Goal: Task Accomplishment & Management: Complete application form

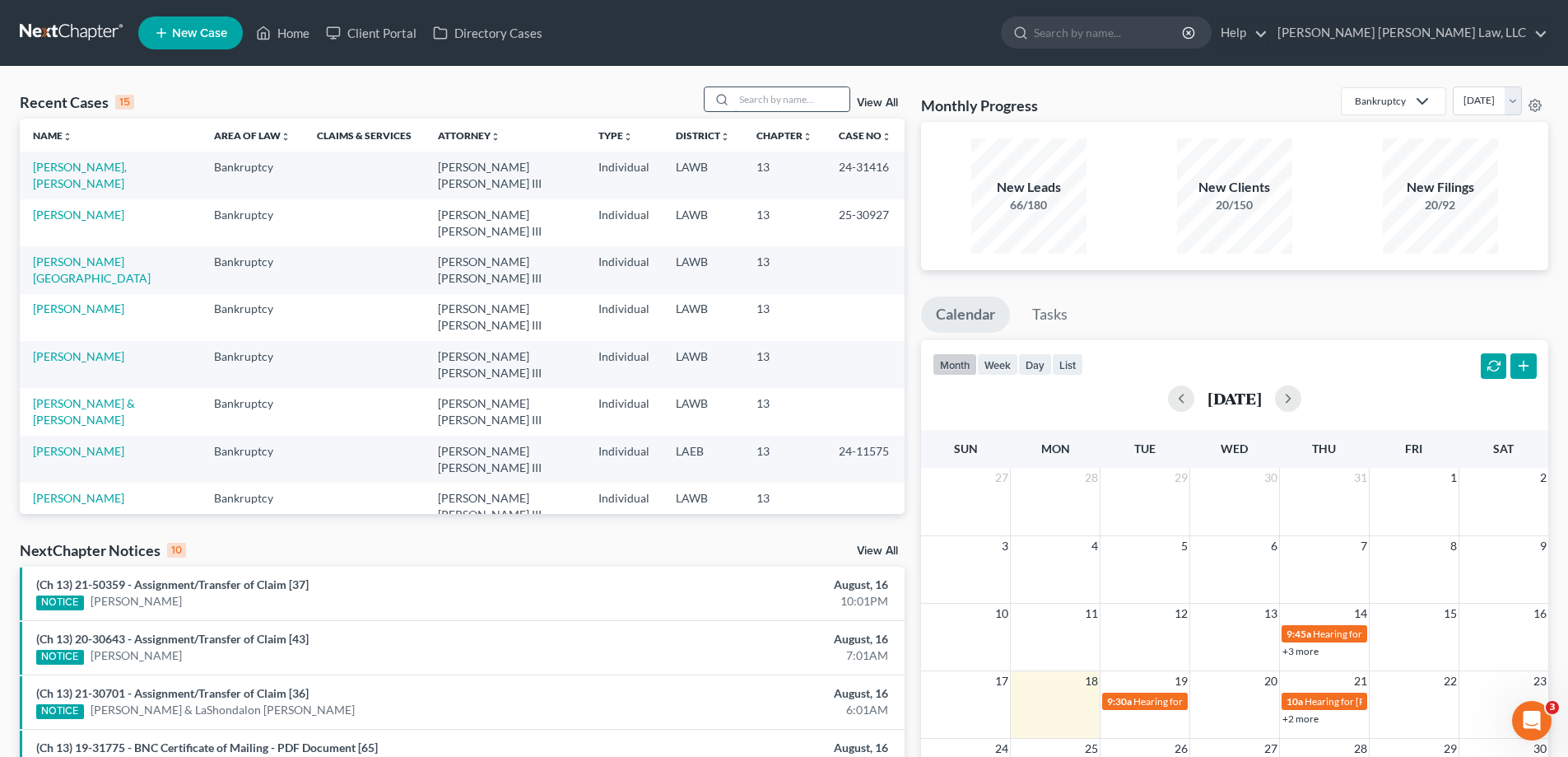
click at [817, 98] on input "search" at bounding box center [792, 99] width 115 height 24
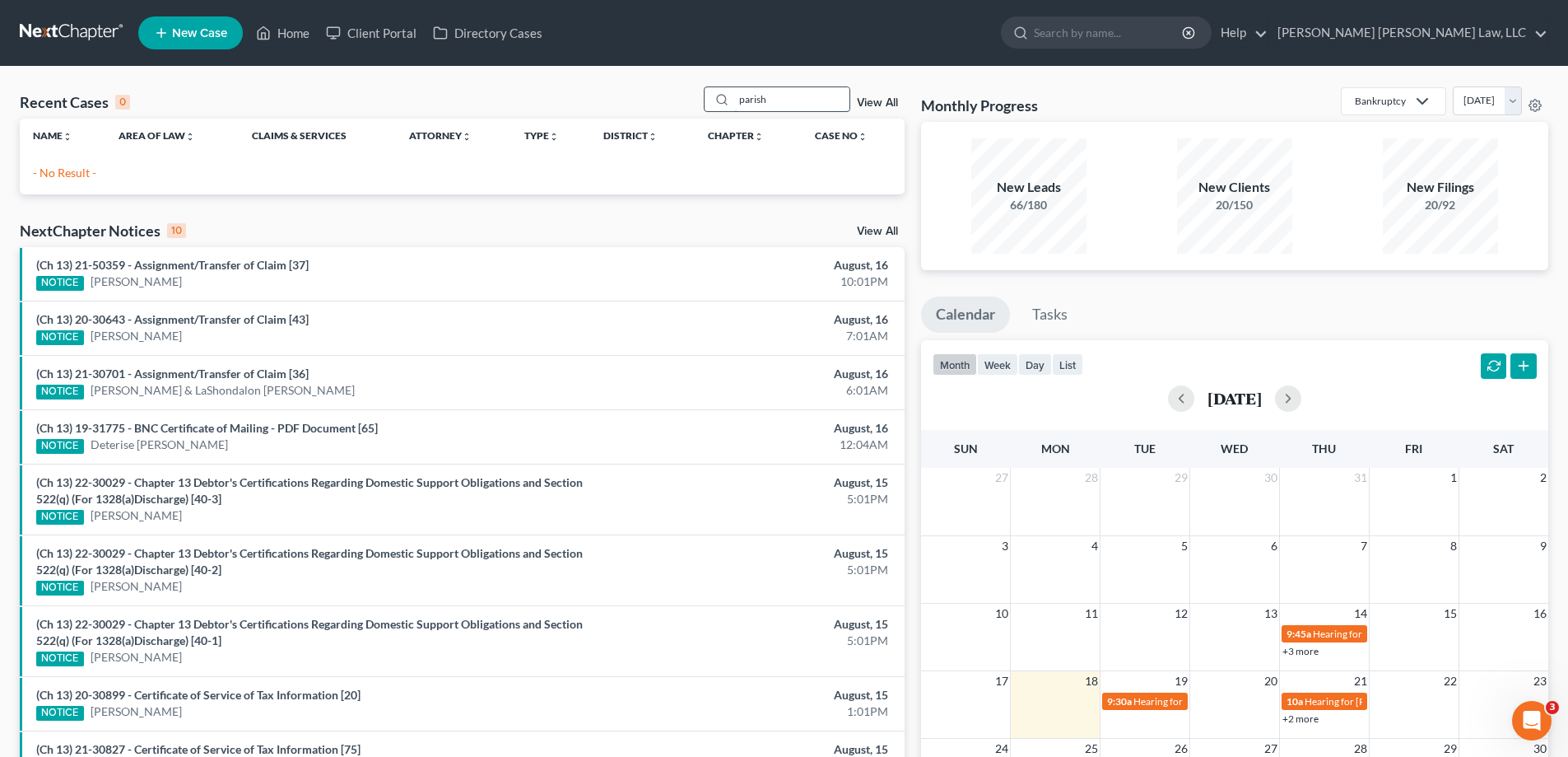
click at [759, 105] on input "parish" at bounding box center [792, 99] width 115 height 24
click at [756, 101] on input "parish" at bounding box center [792, 99] width 115 height 24
type input "[PERSON_NAME]"
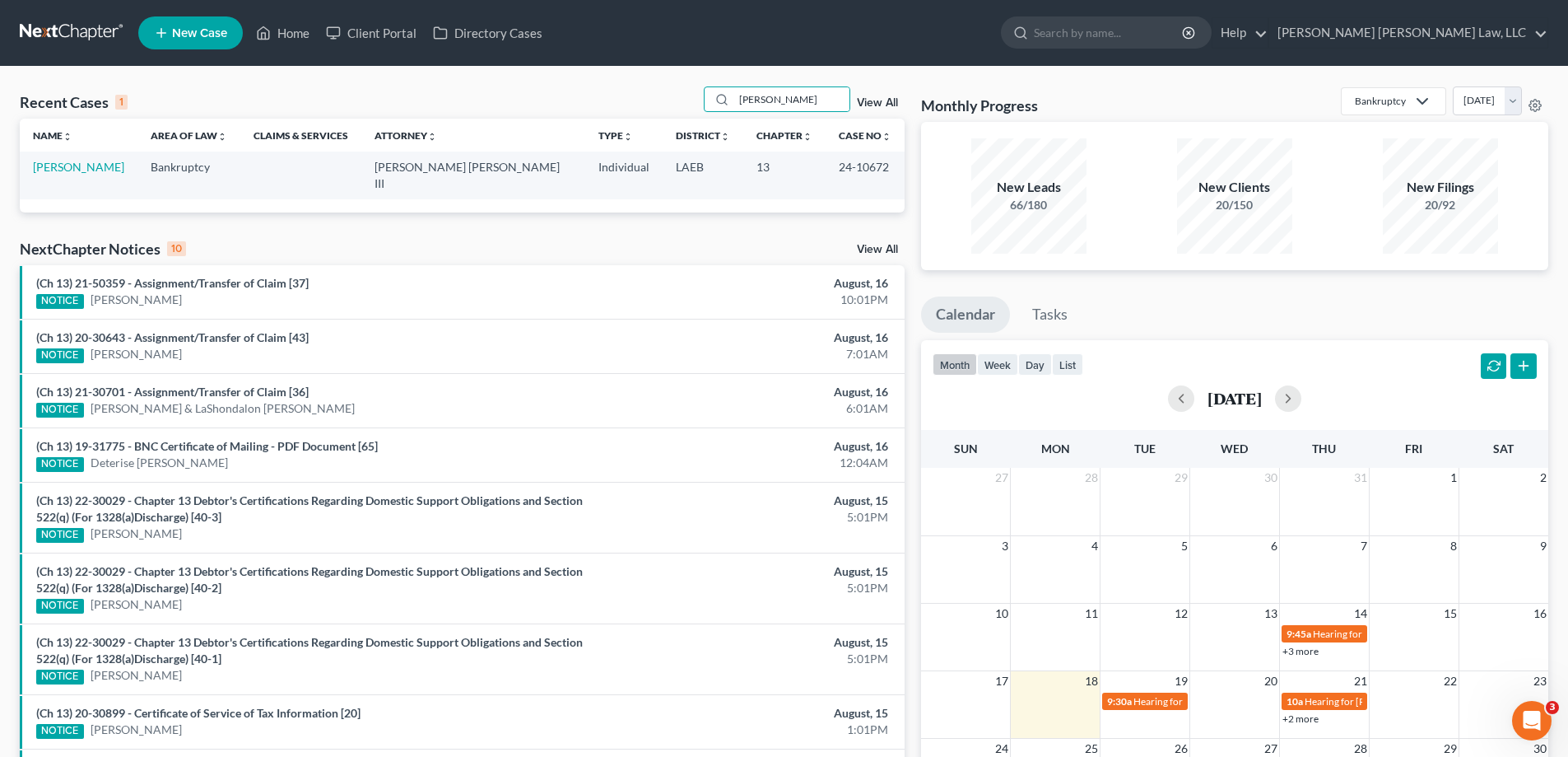
click at [61, 159] on td "[PERSON_NAME]" at bounding box center [78, 174] width 118 height 47
click at [64, 167] on link "[PERSON_NAME]" at bounding box center [79, 166] width 92 height 14
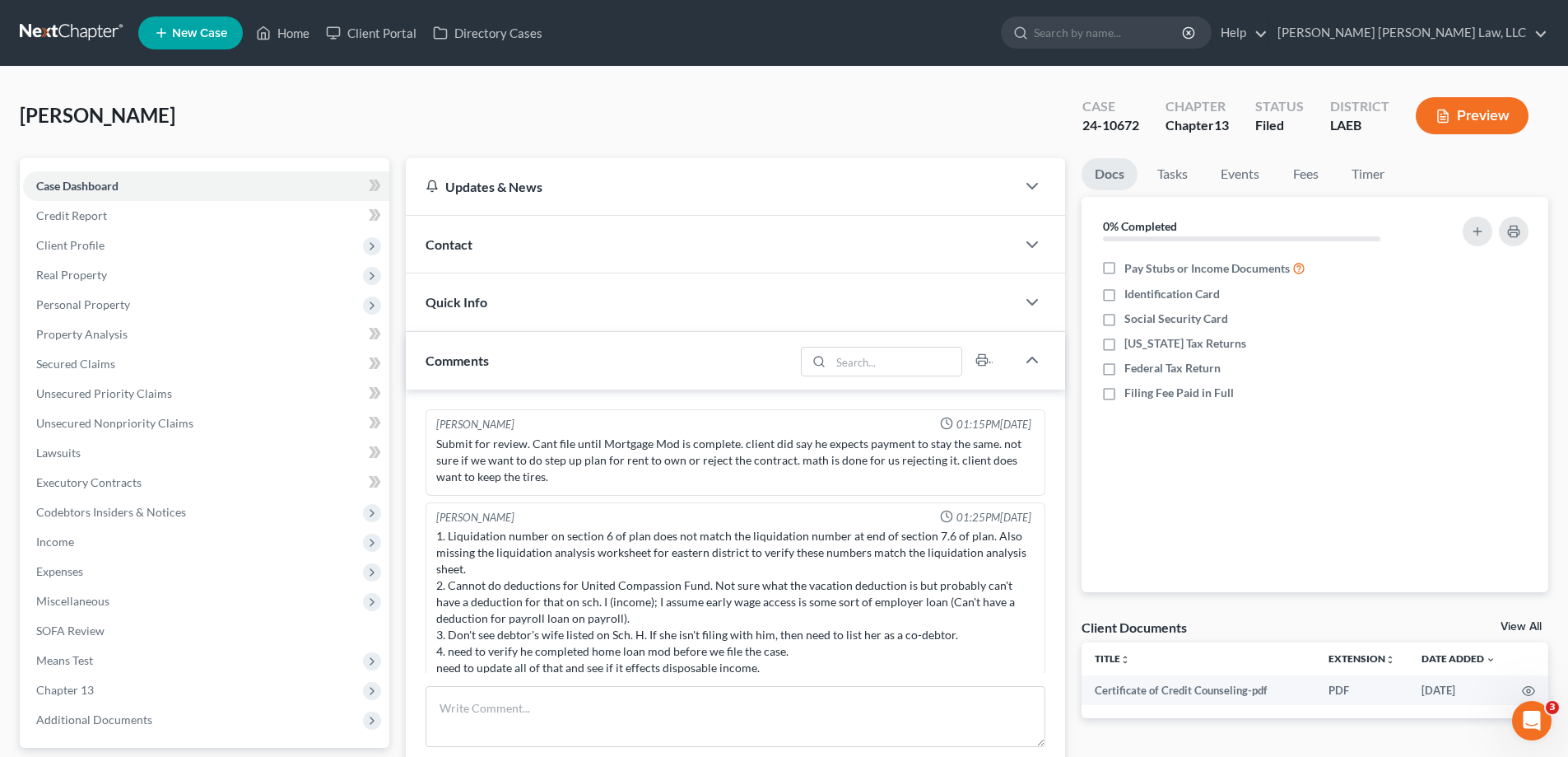
scroll to position [210, 0]
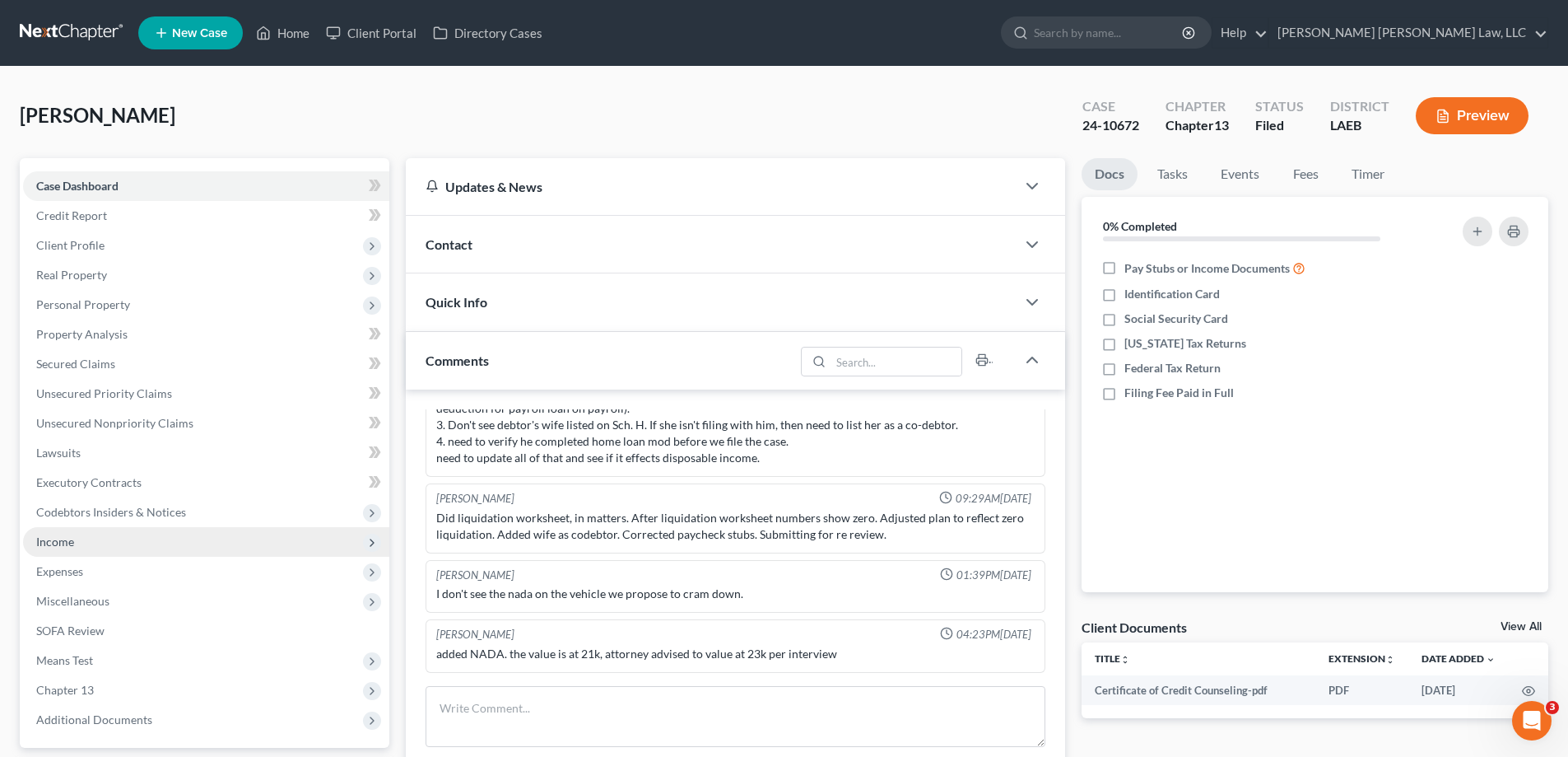
click at [57, 545] on span "Income" at bounding box center [55, 541] width 38 height 14
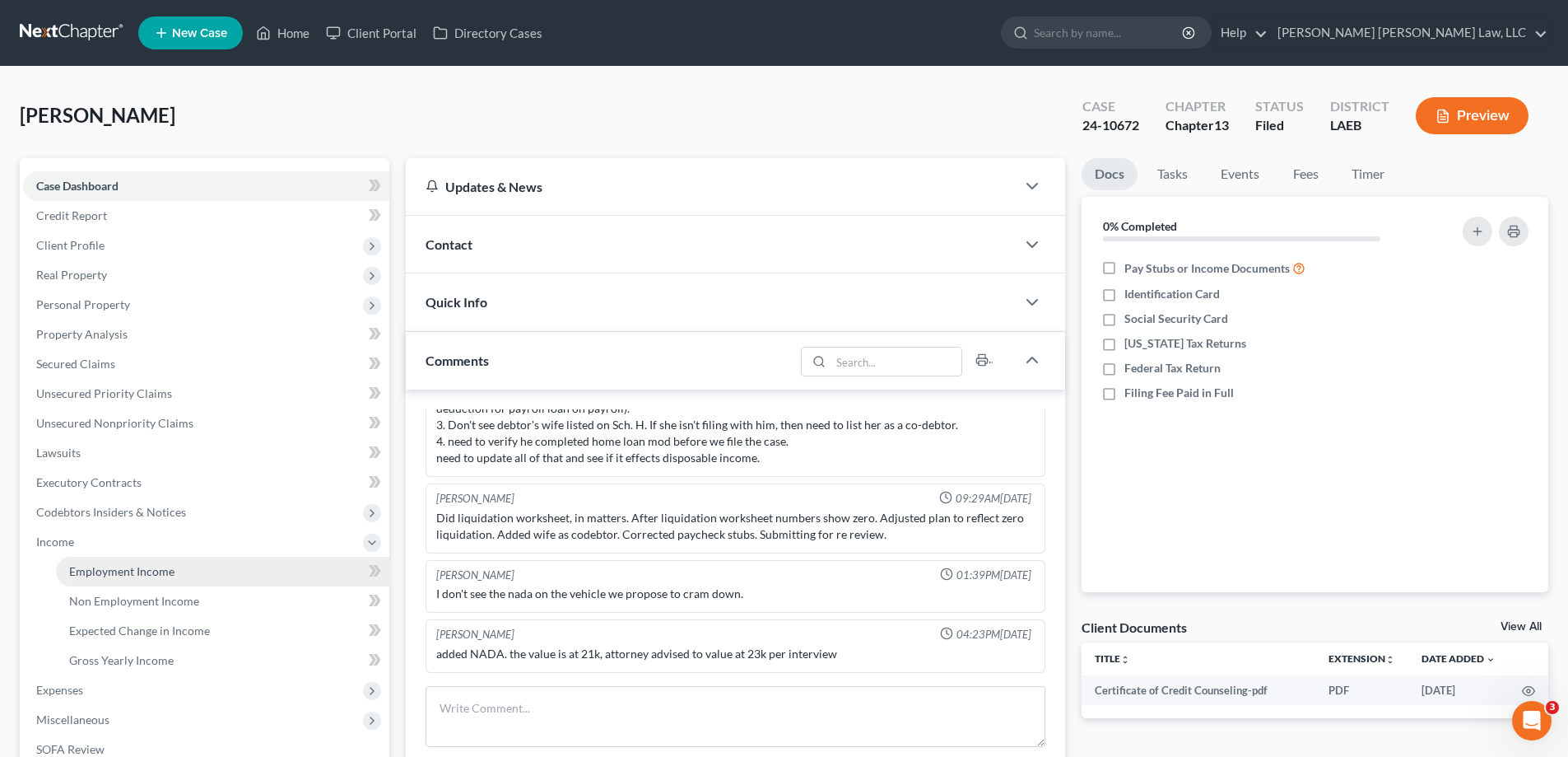
click at [101, 579] on link "Employment Income" at bounding box center [222, 571] width 333 height 30
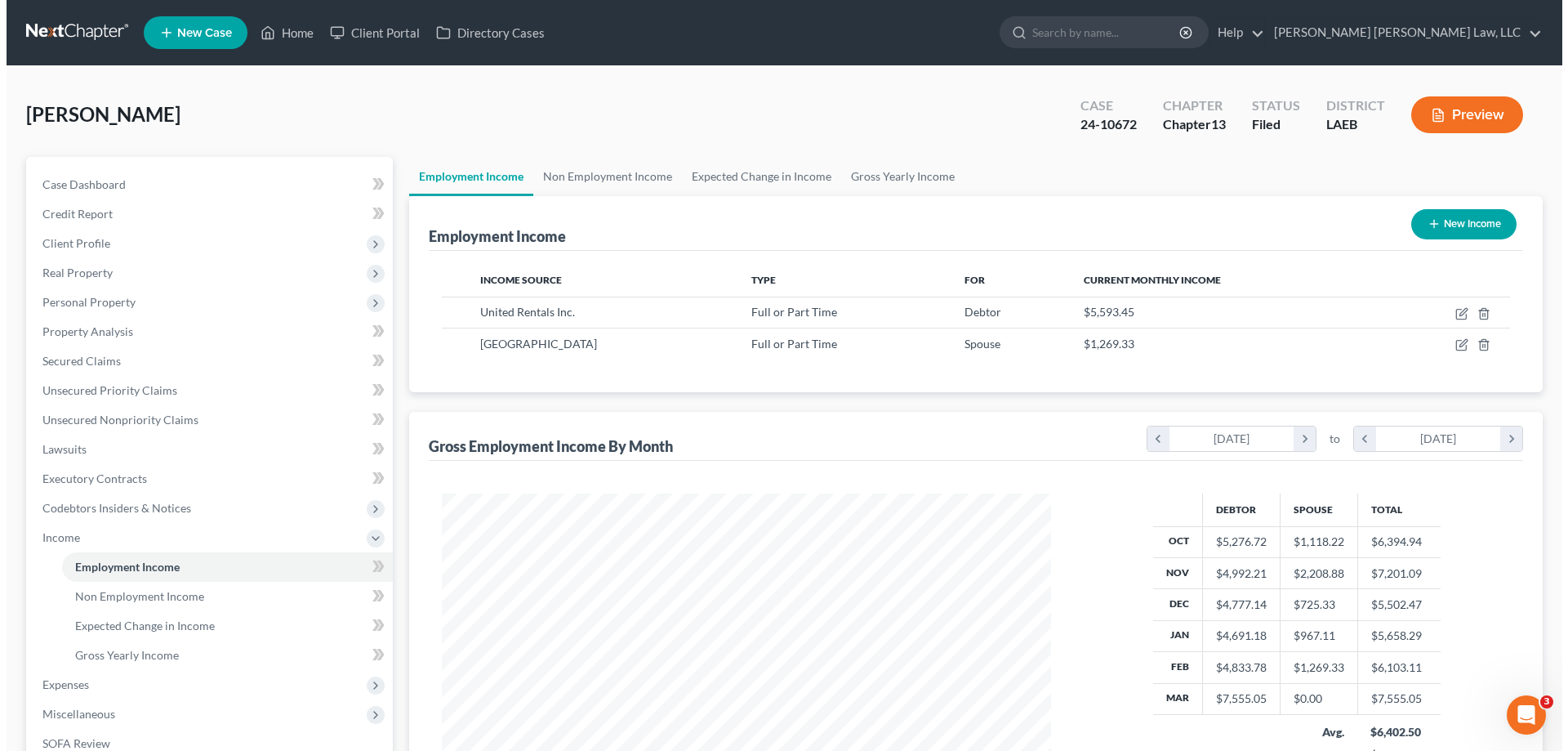
scroll to position [305, 642]
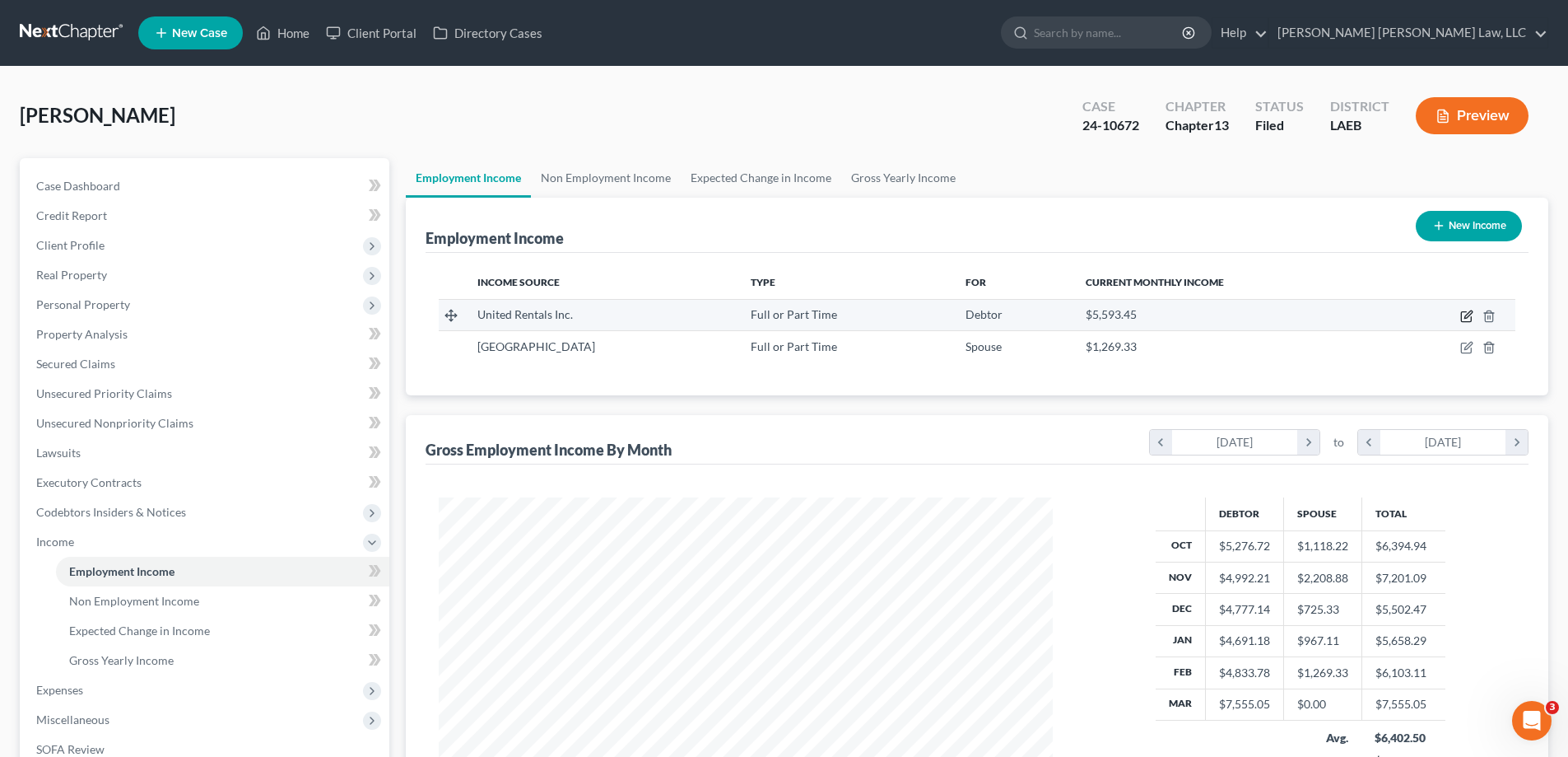
click at [1463, 312] on icon "button" at bounding box center [1465, 316] width 10 height 10
select select "0"
select select "28"
select select "2"
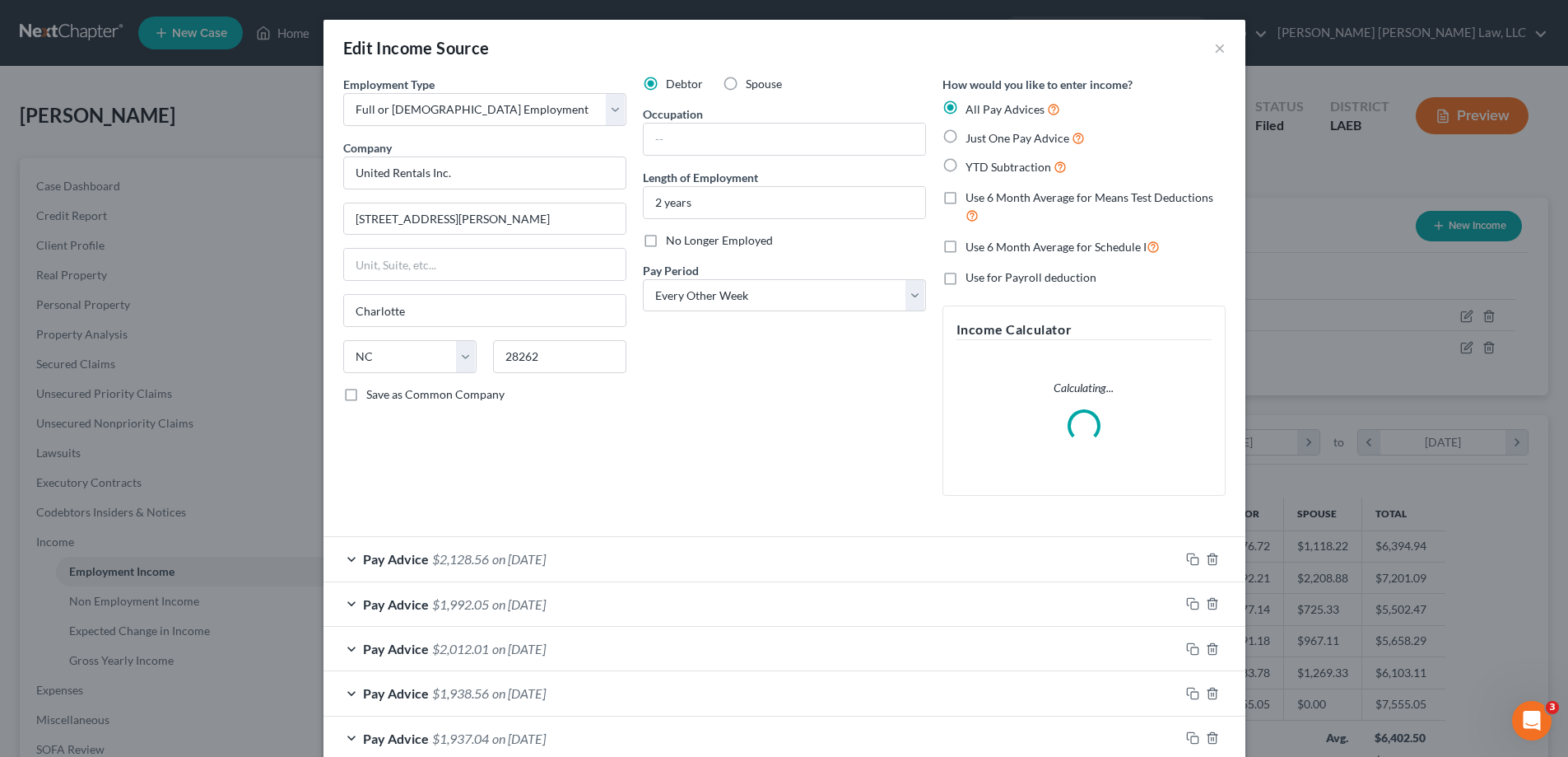
scroll to position [310, 653]
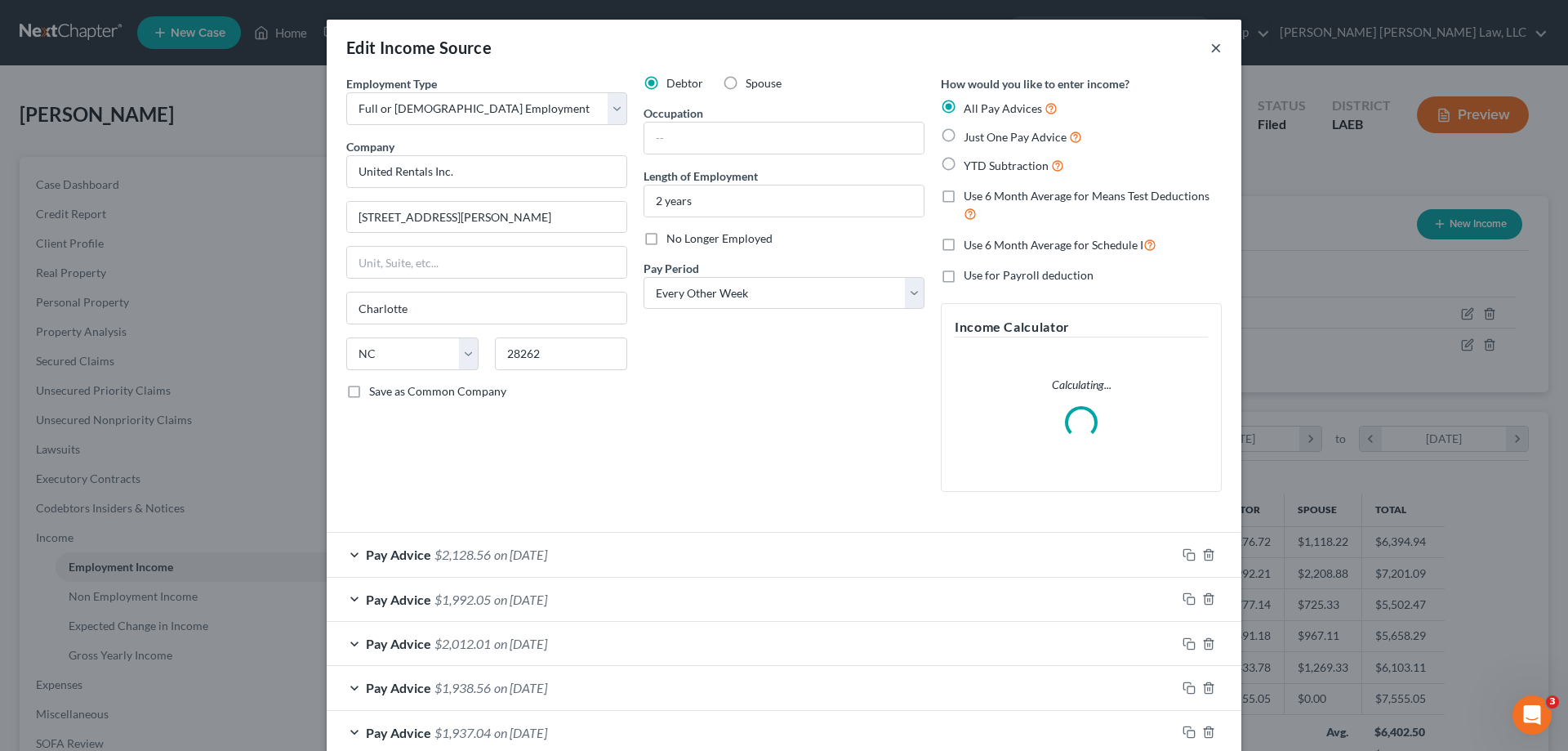
click at [1211, 42] on button "×" at bounding box center [1216, 47] width 11 height 19
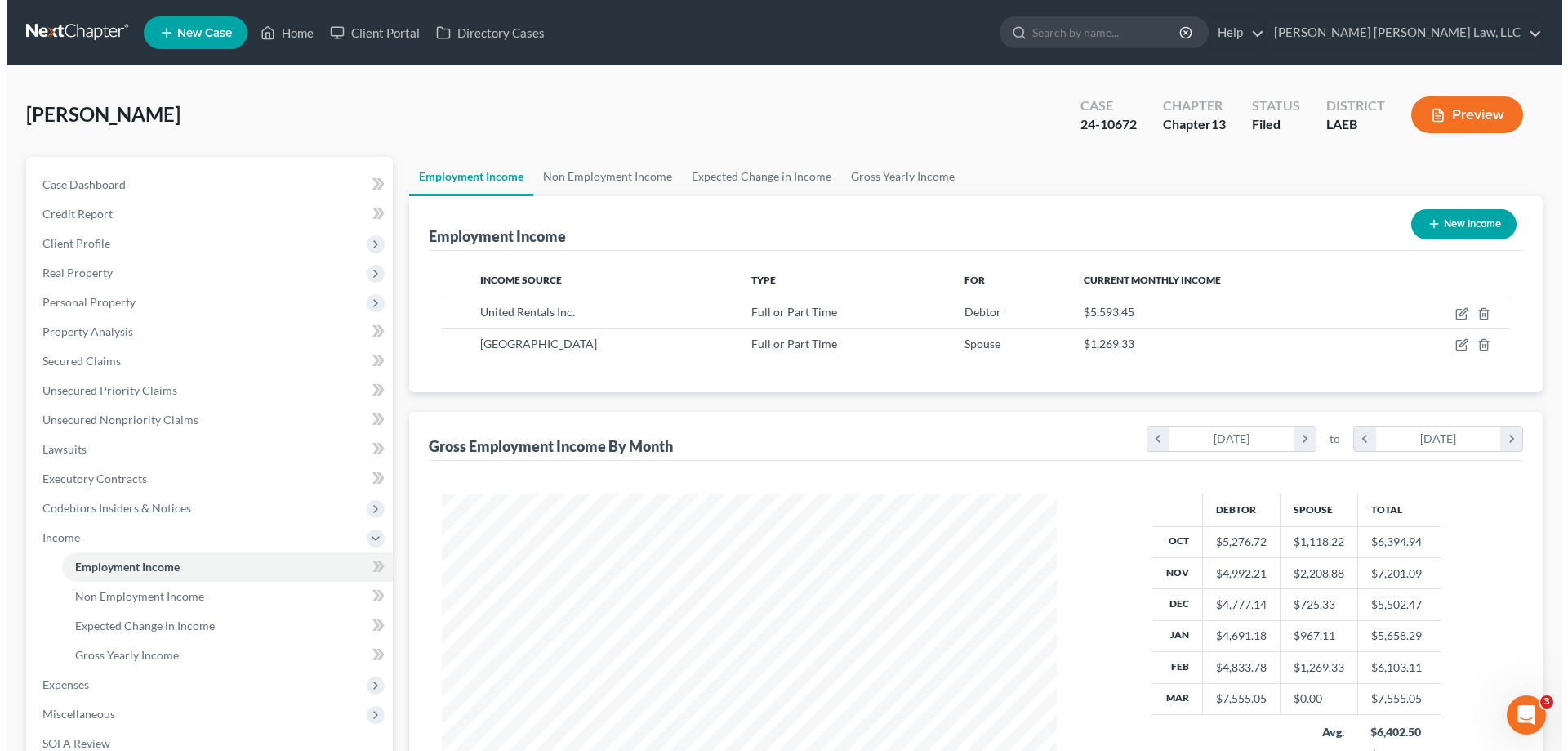
scroll to position [816533, 816058]
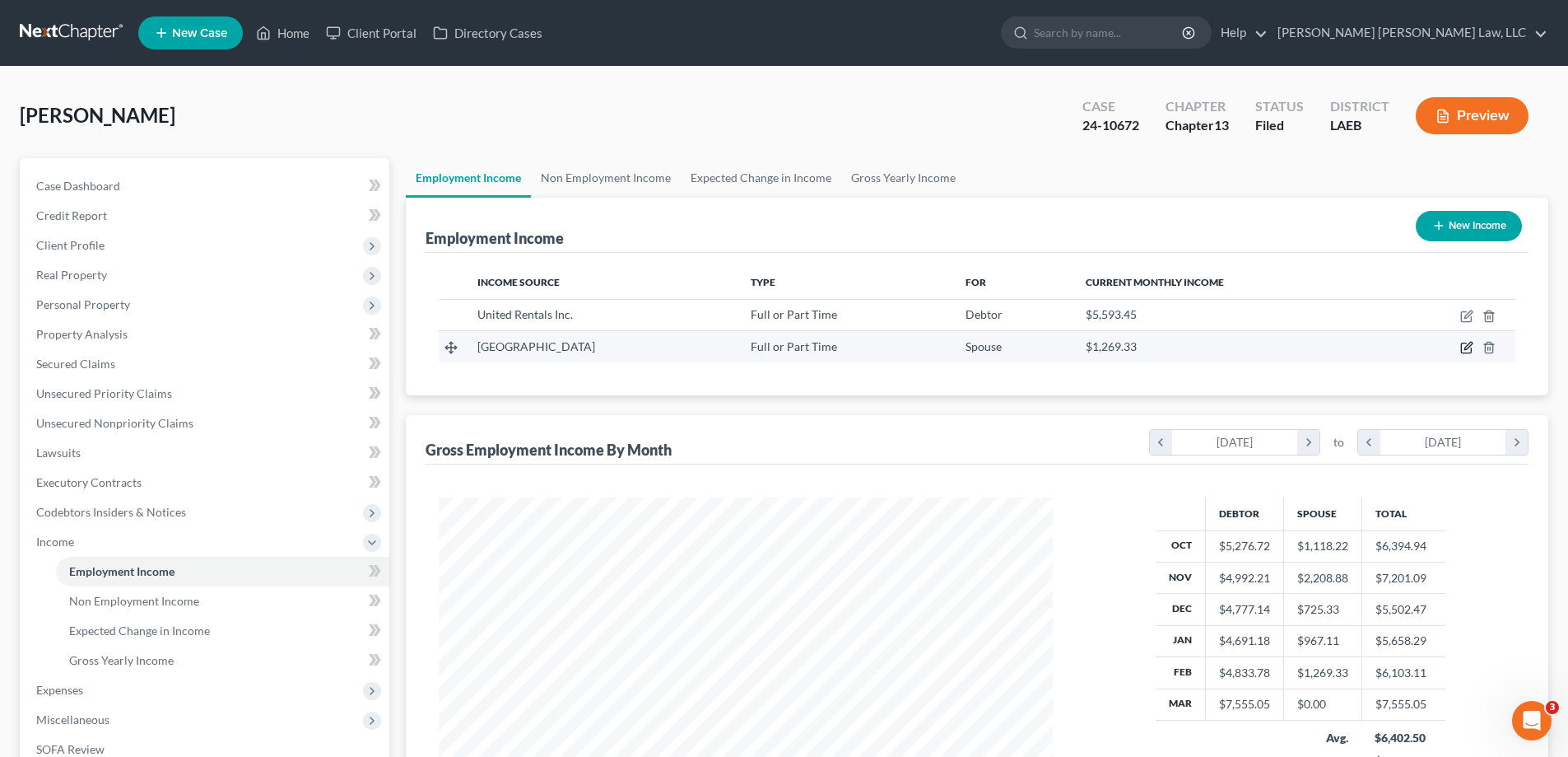
click at [1463, 353] on icon "button" at bounding box center [1466, 347] width 13 height 13
select select "0"
select select "19"
select select "0"
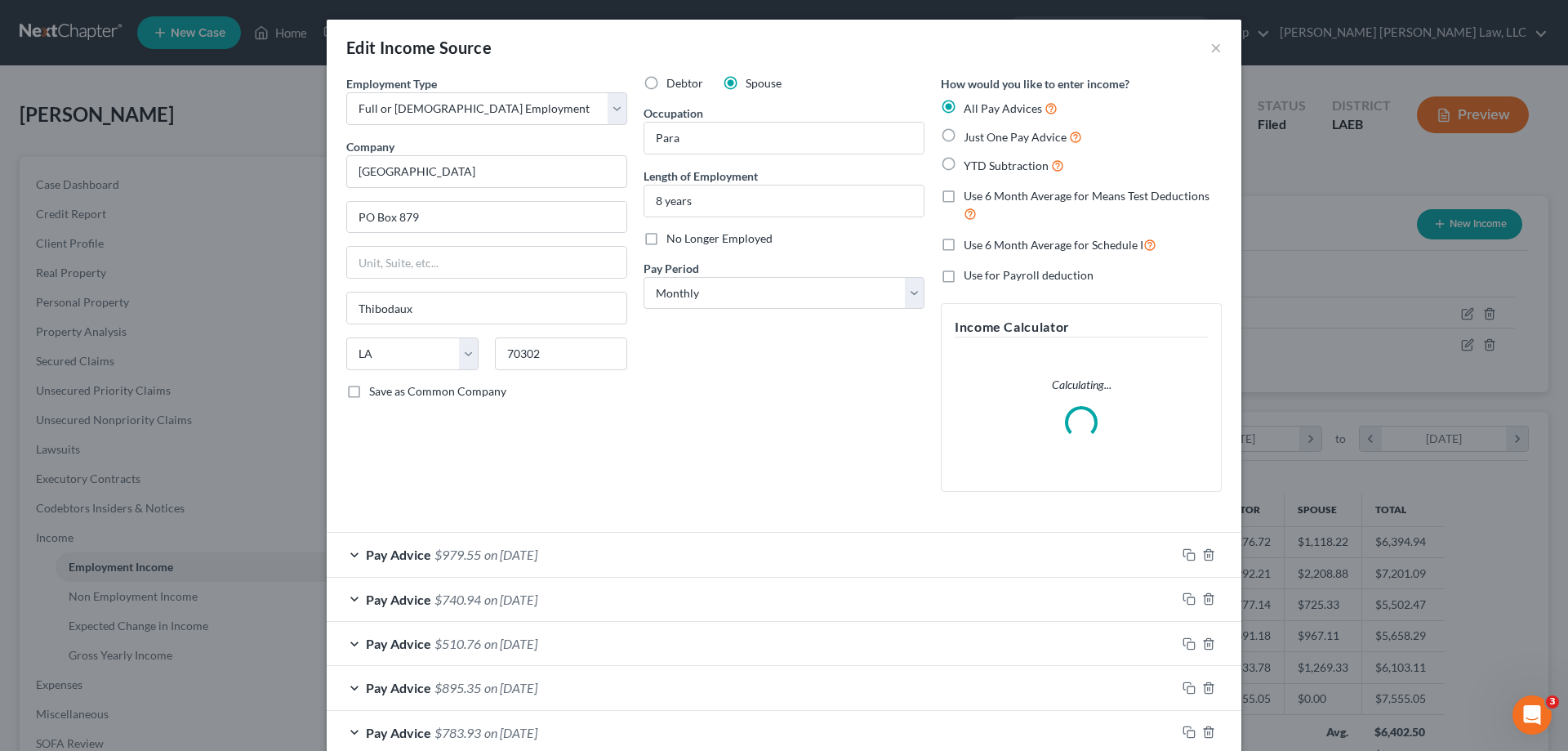
scroll to position [182, 0]
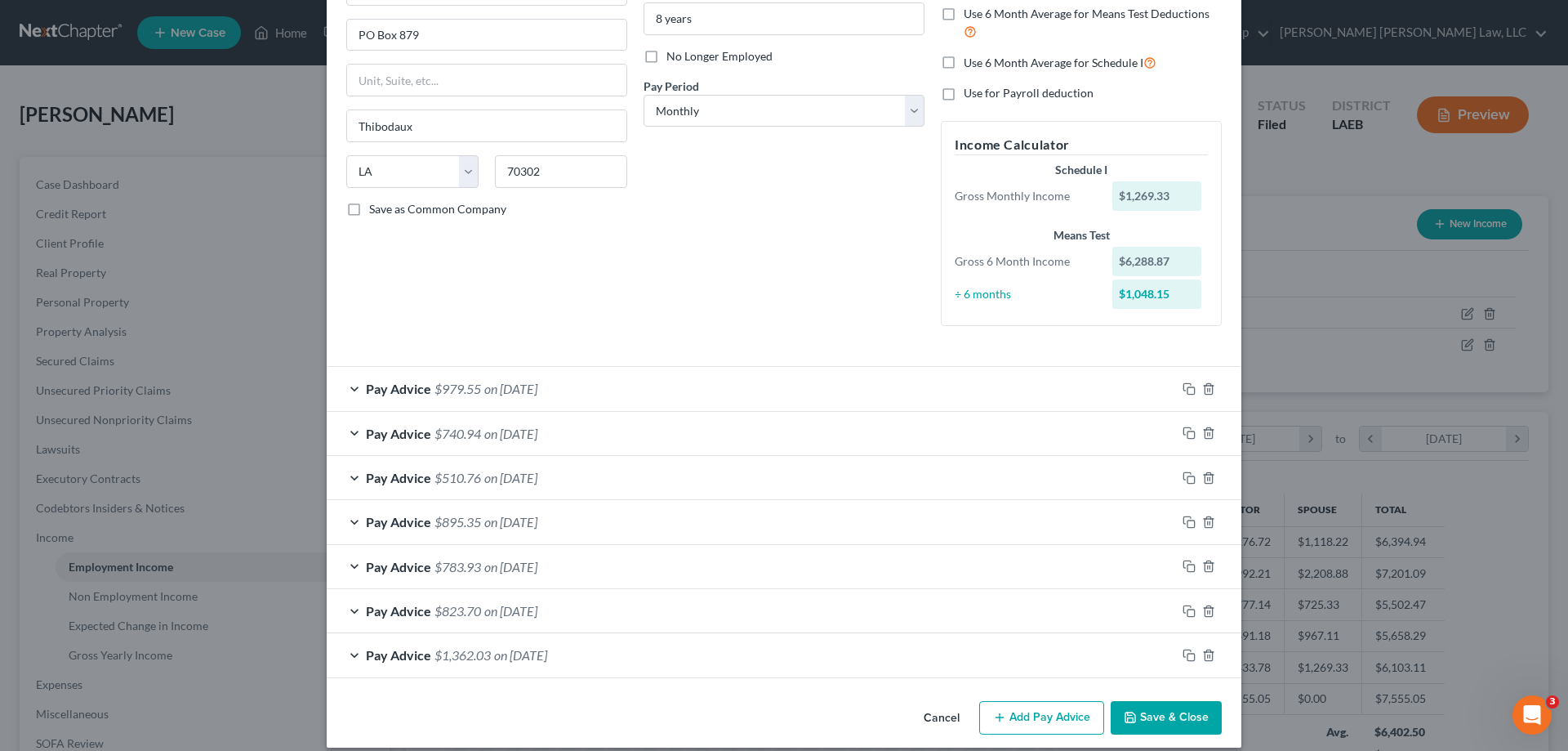
click at [1269, 150] on div "Edit Income Source × Employment Type * Select Full or [DEMOGRAPHIC_DATA] Employ…" at bounding box center [784, 376] width 1568 height 751
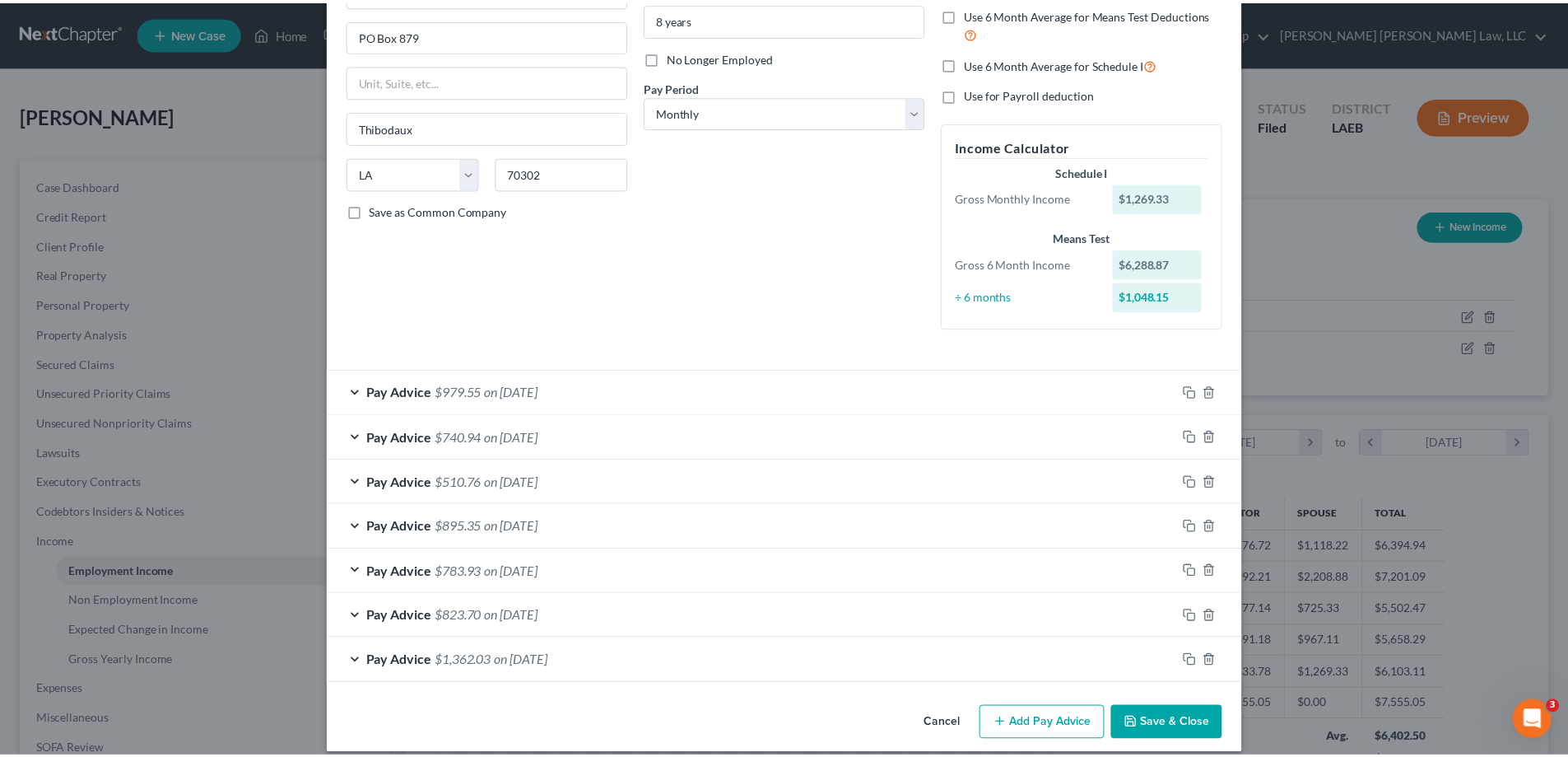
scroll to position [0, 0]
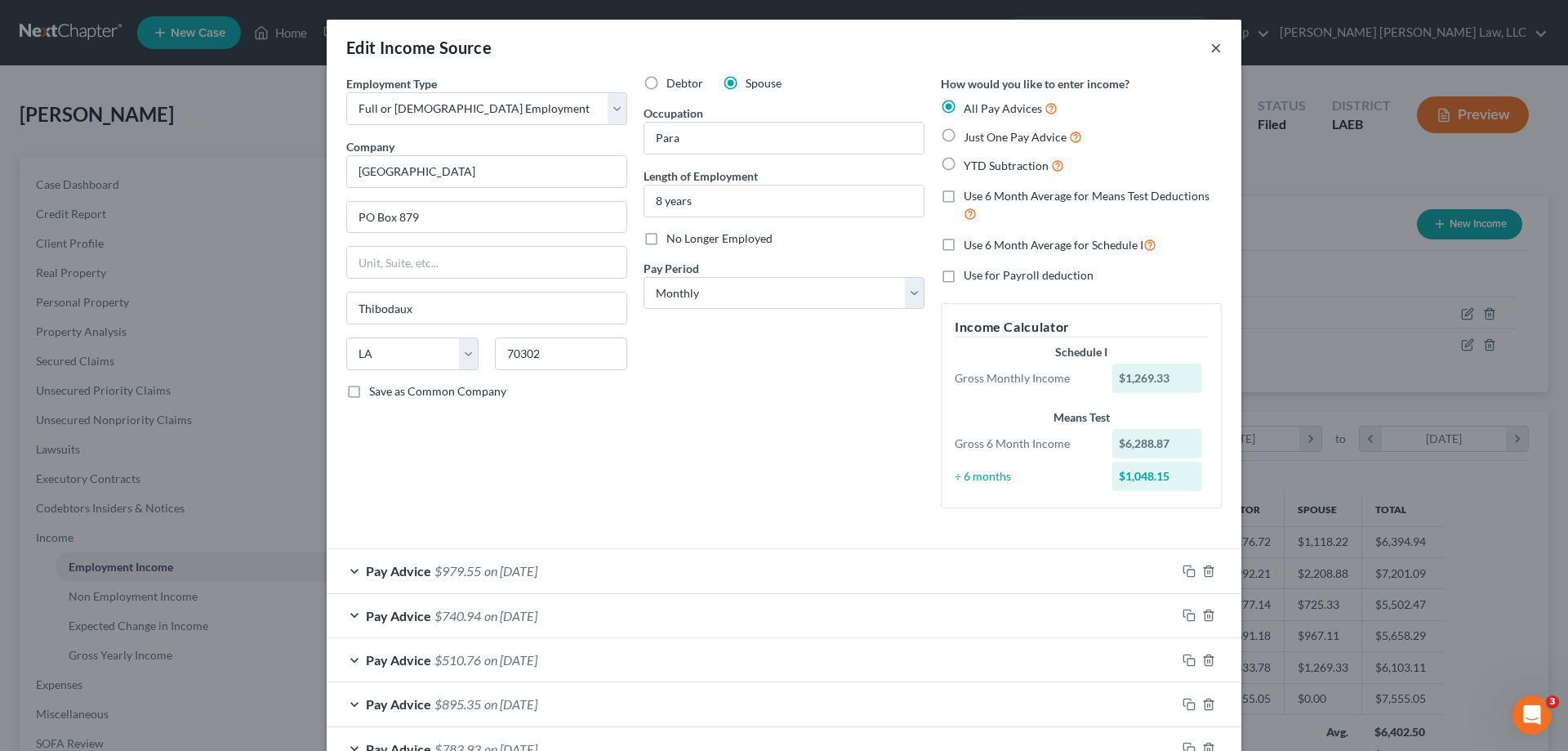
click at [1210, 47] on button "×" at bounding box center [1216, 47] width 11 height 19
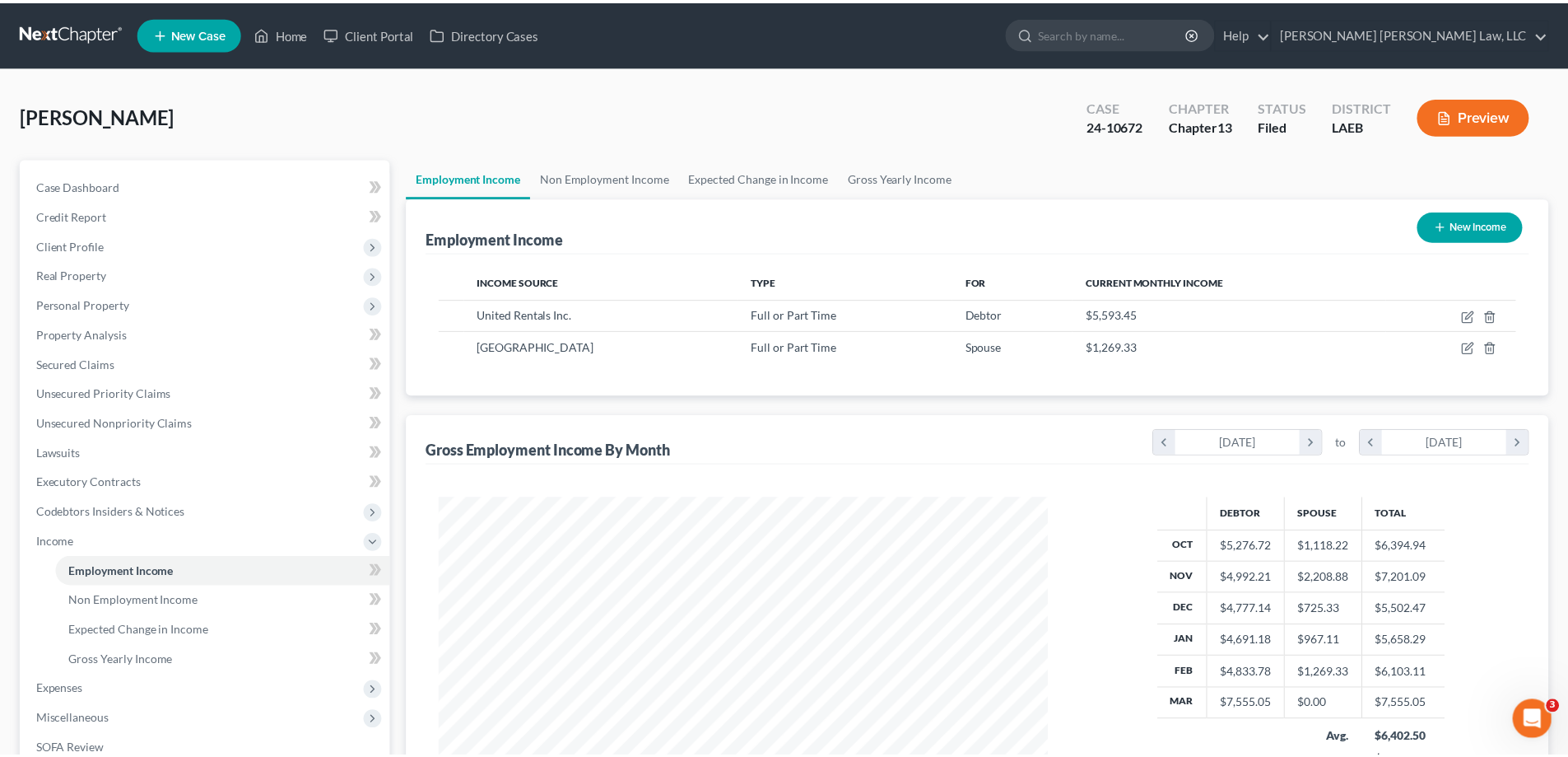
scroll to position [823057, 822331]
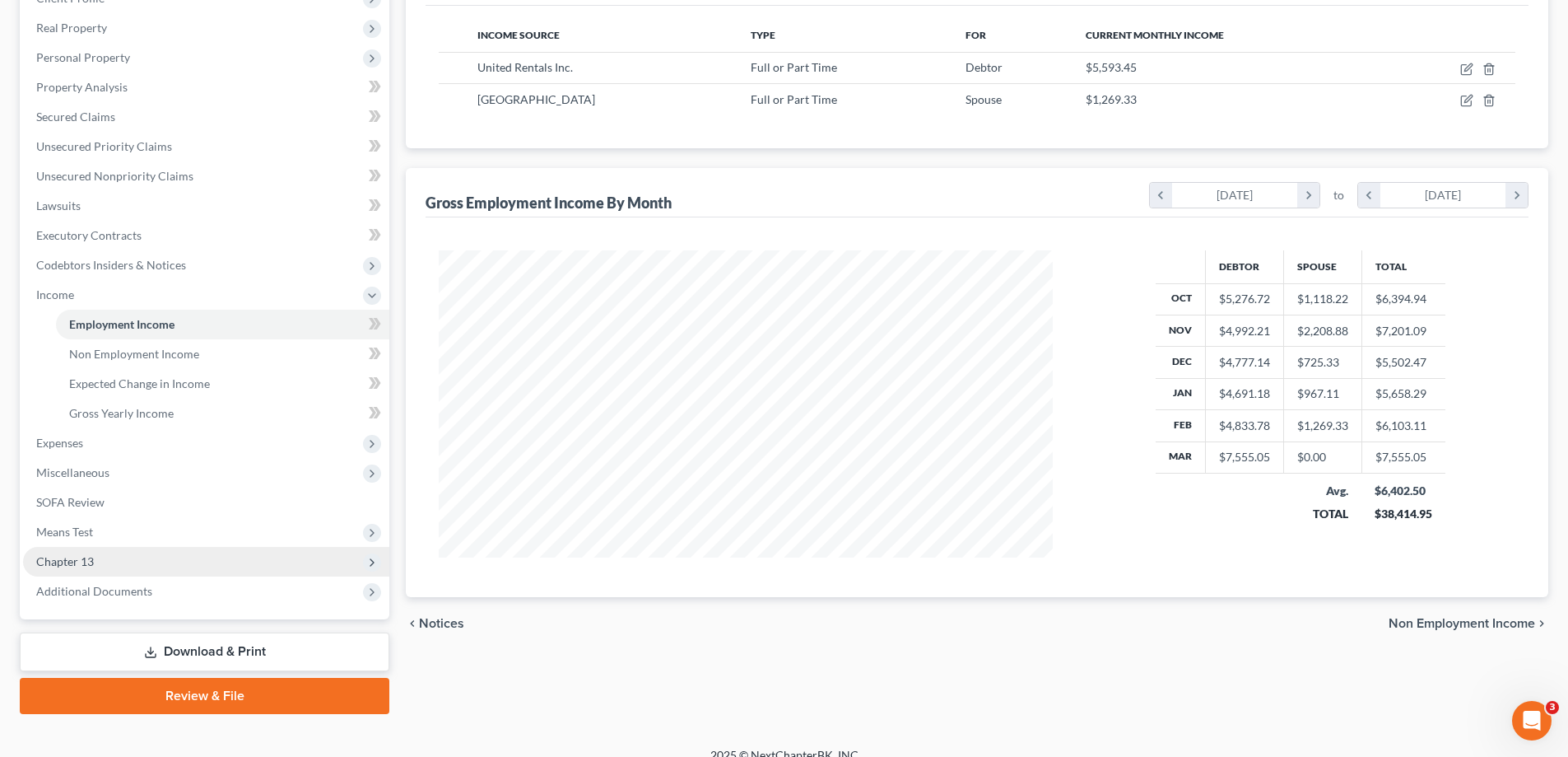
click at [110, 558] on span "Chapter 13" at bounding box center [206, 561] width 366 height 30
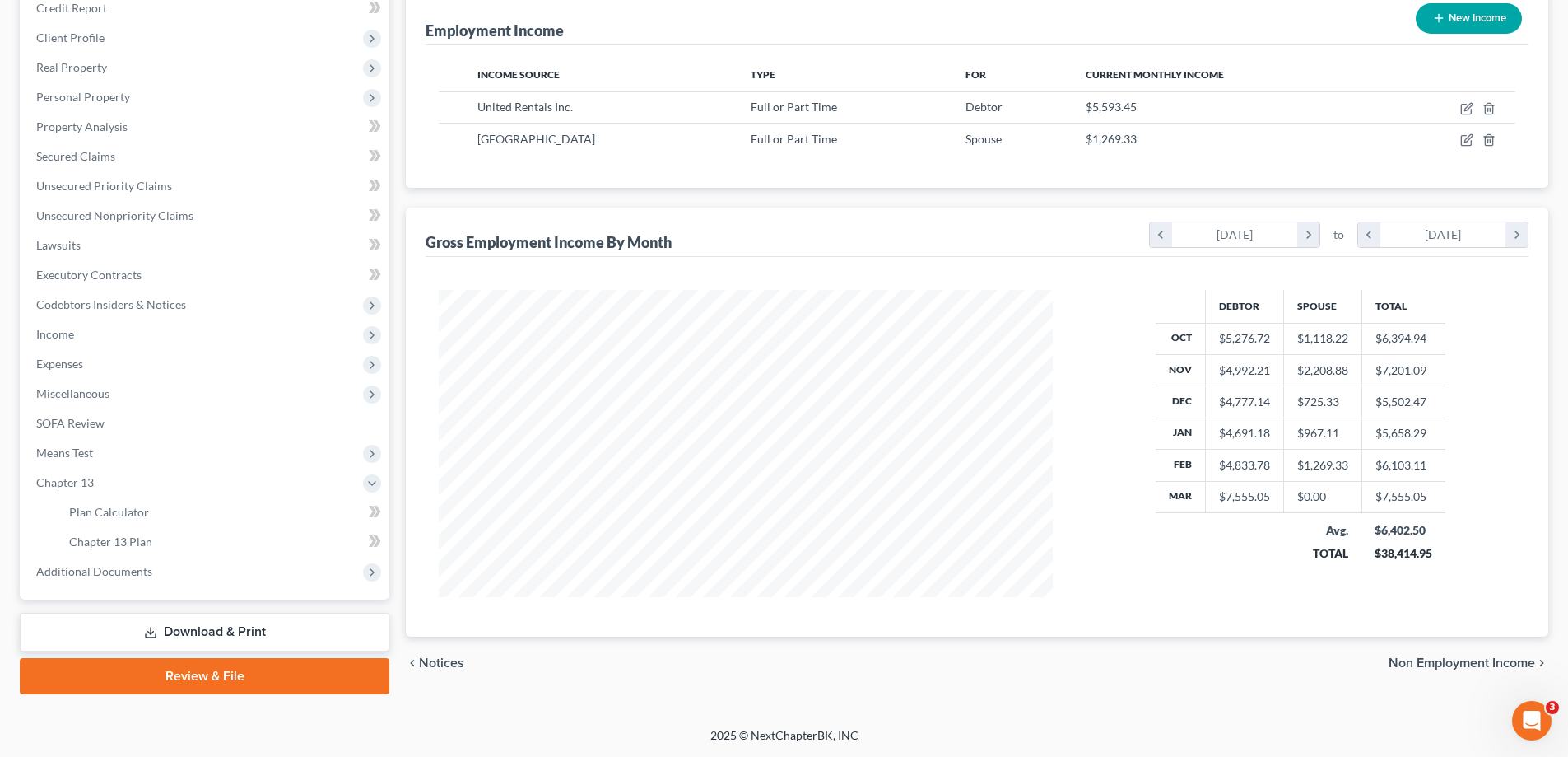
scroll to position [208, 0]
click at [104, 545] on span "Chapter 13 Plan" at bounding box center [111, 541] width 83 height 14
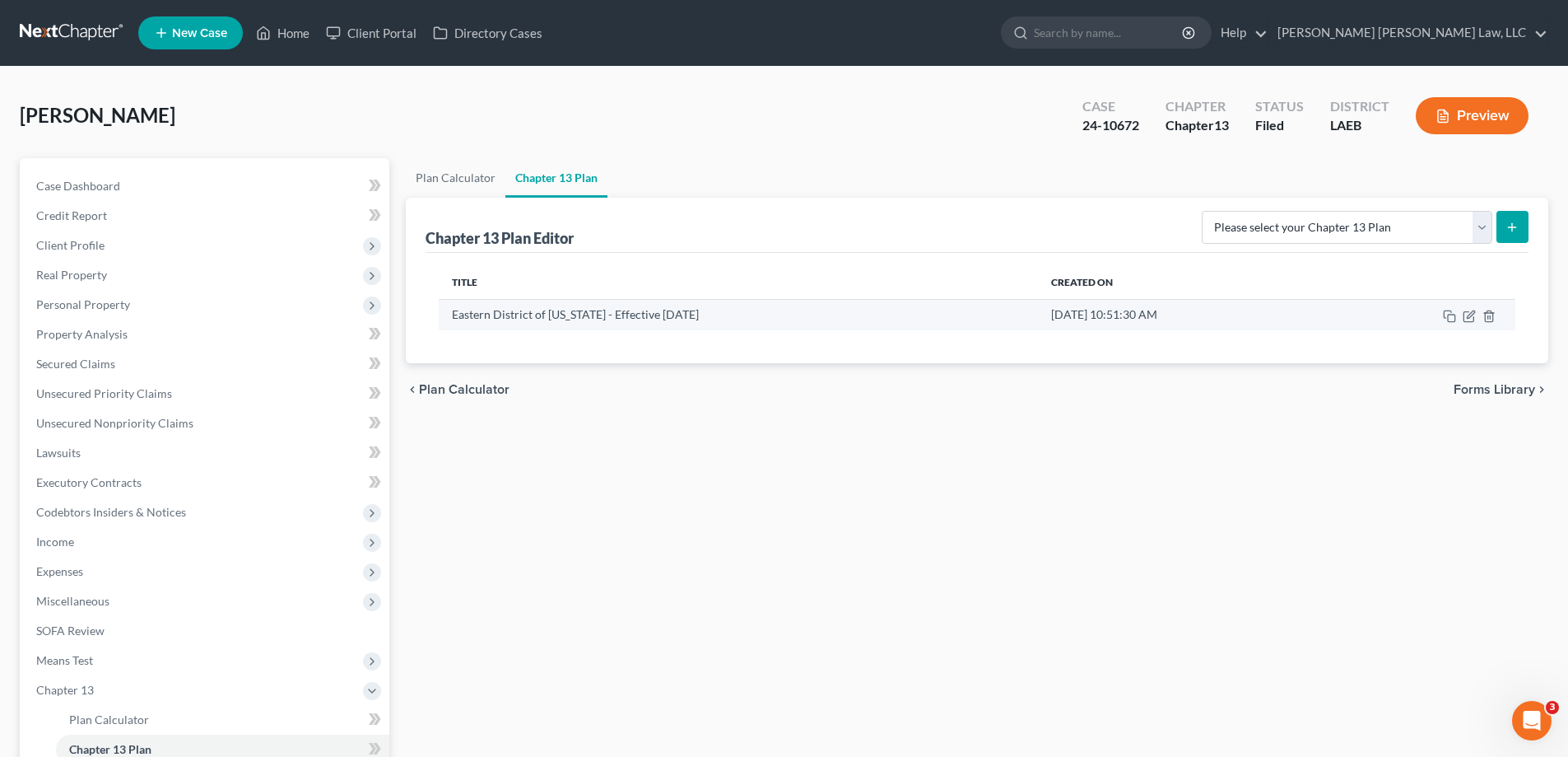
click at [1471, 323] on td at bounding box center [1421, 314] width 187 height 32
click at [1470, 319] on icon "button" at bounding box center [1469, 316] width 13 height 13
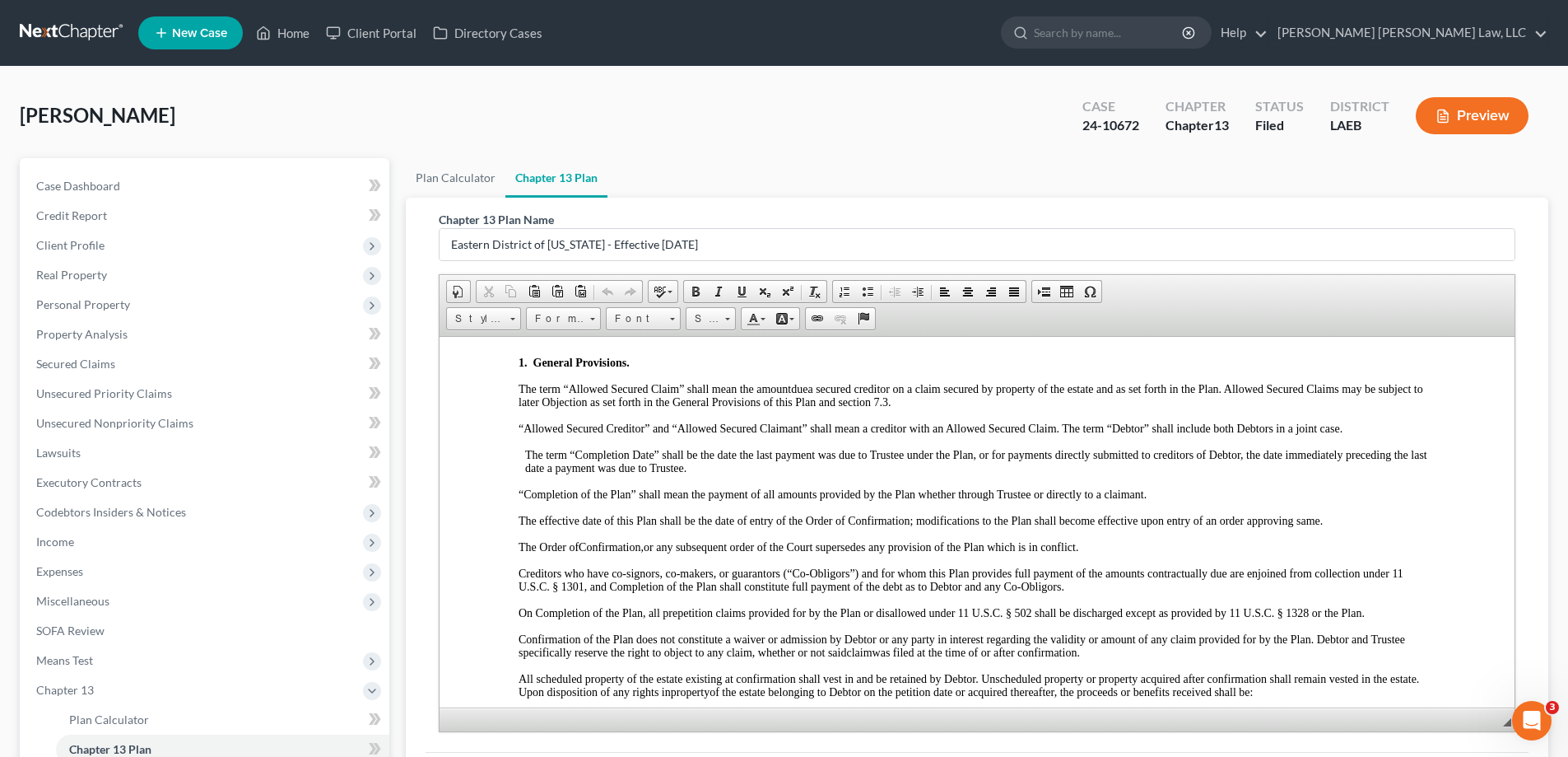
scroll to position [165, 0]
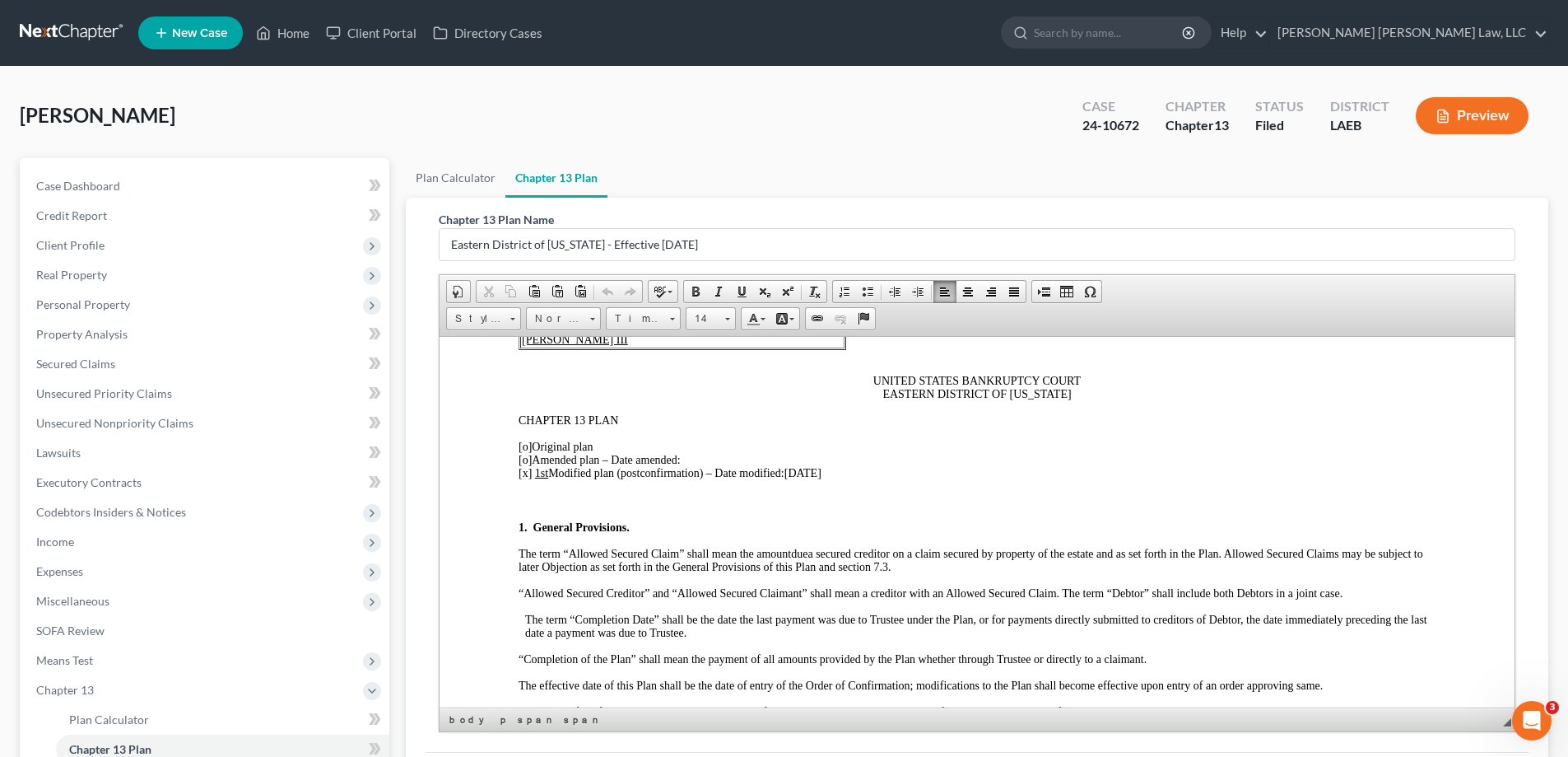
drag, startPoint x: 790, startPoint y: 469, endPoint x: 845, endPoint y: 469, distance: 55.0
click at [845, 469] on p "[o] Original plan [o] Amended plan – Date amended: [x] 1st Modified plan ( post…" at bounding box center [976, 459] width 917 height 40
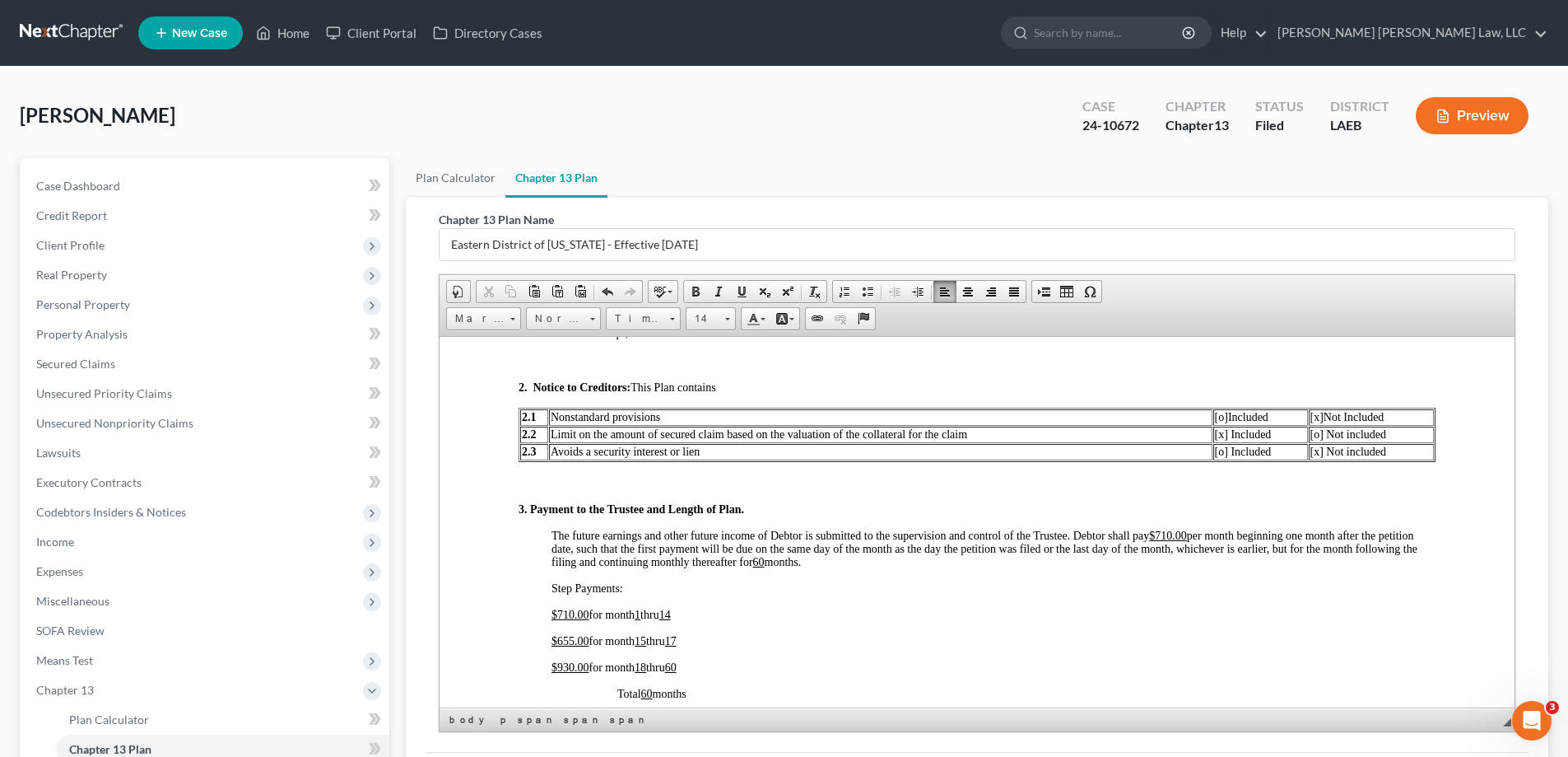
scroll to position [905, 0]
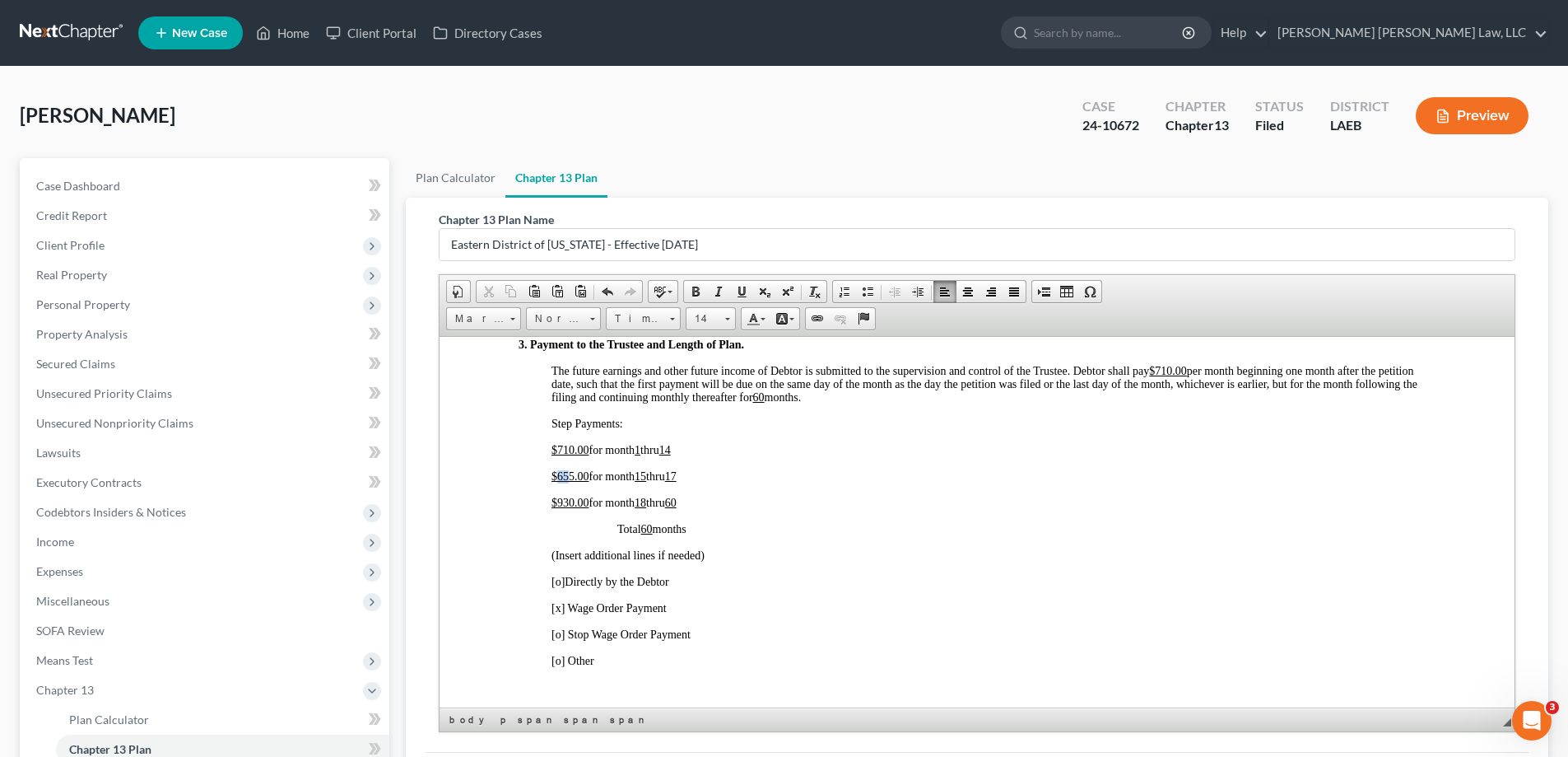
drag, startPoint x: 555, startPoint y: 473, endPoint x: 570, endPoint y: 476, distance: 15.3
click at [570, 476] on u "$655.00" at bounding box center [570, 475] width 38 height 12
drag, startPoint x: 692, startPoint y: 446, endPoint x: 674, endPoint y: 447, distance: 18.0
click at [692, 447] on p "$710.00 for month 1 thru 14" at bounding box center [993, 449] width 884 height 13
click at [670, 450] on u "14" at bounding box center [665, 448] width 11 height 12
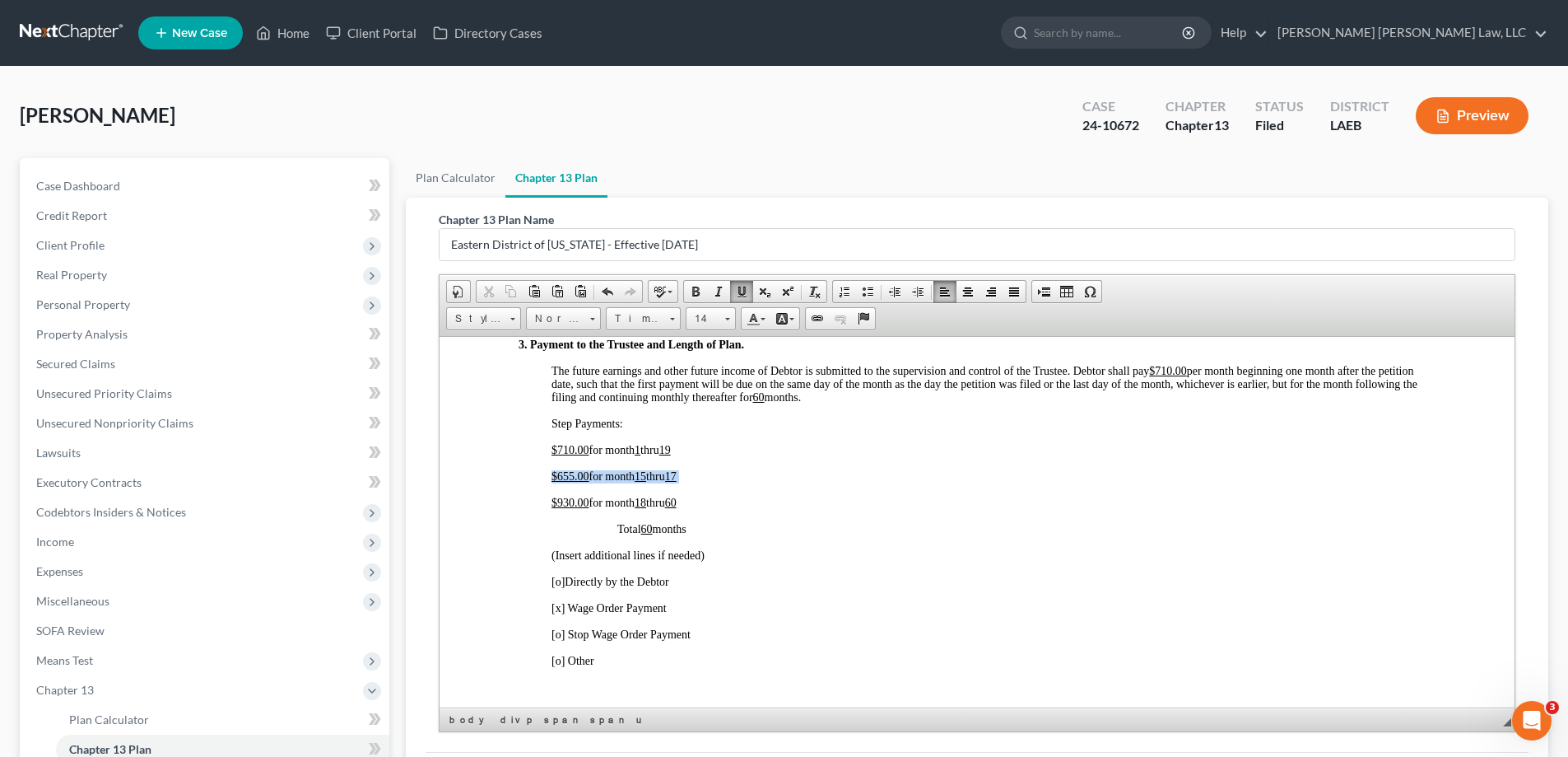
drag, startPoint x: 548, startPoint y: 472, endPoint x: 714, endPoint y: 472, distance: 166.0
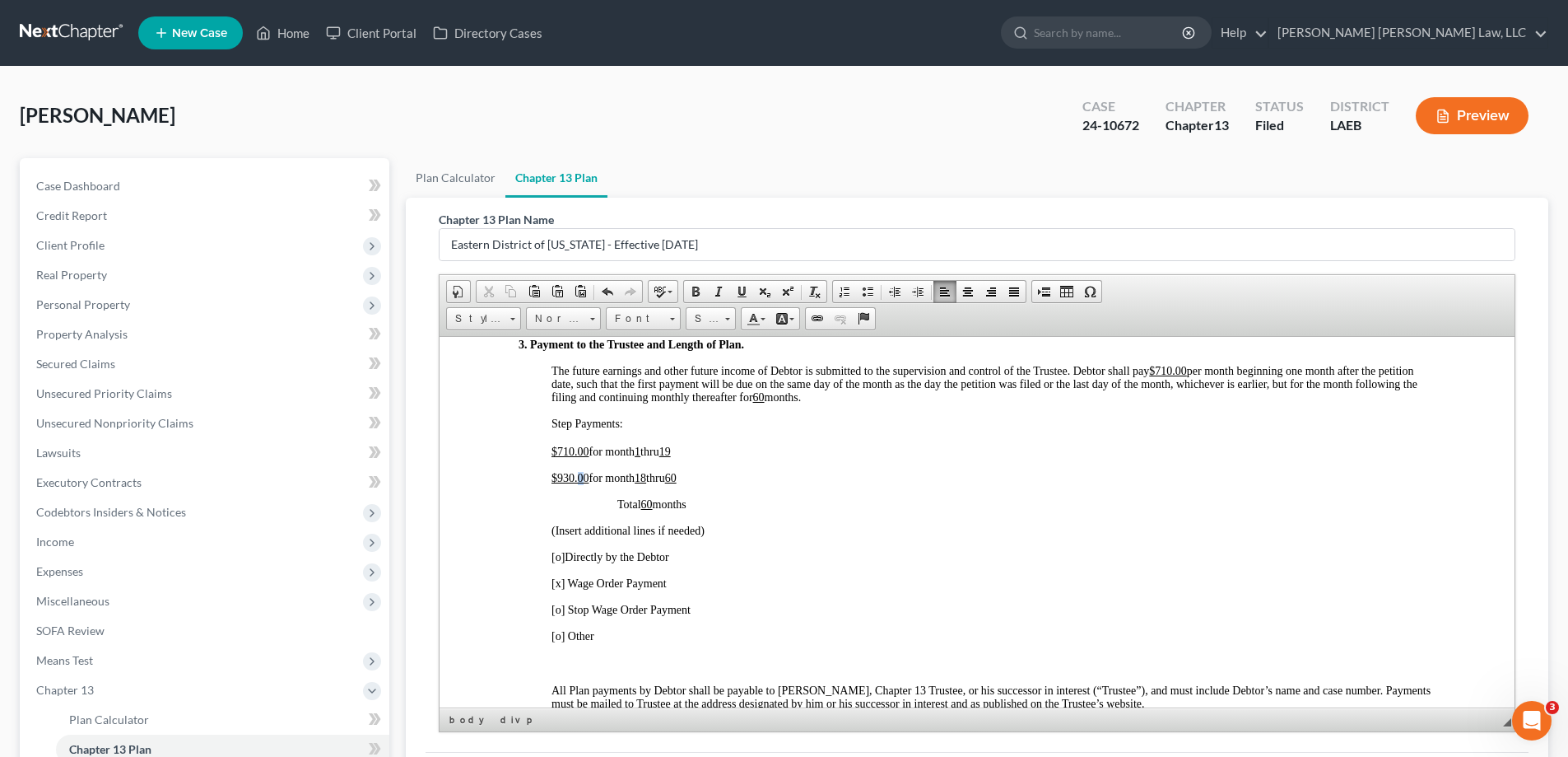
click at [581, 480] on u "$930.00" at bounding box center [570, 477] width 38 height 12
click at [571, 480] on u "$930.00" at bounding box center [570, 475] width 38 height 12
click at [646, 476] on u "18" at bounding box center [640, 475] width 11 height 12
drag, startPoint x: 640, startPoint y: 473, endPoint x: 651, endPoint y: 476, distance: 11.4
click at [651, 476] on p "$935.00 for month 18 thru 60" at bounding box center [993, 476] width 884 height 13
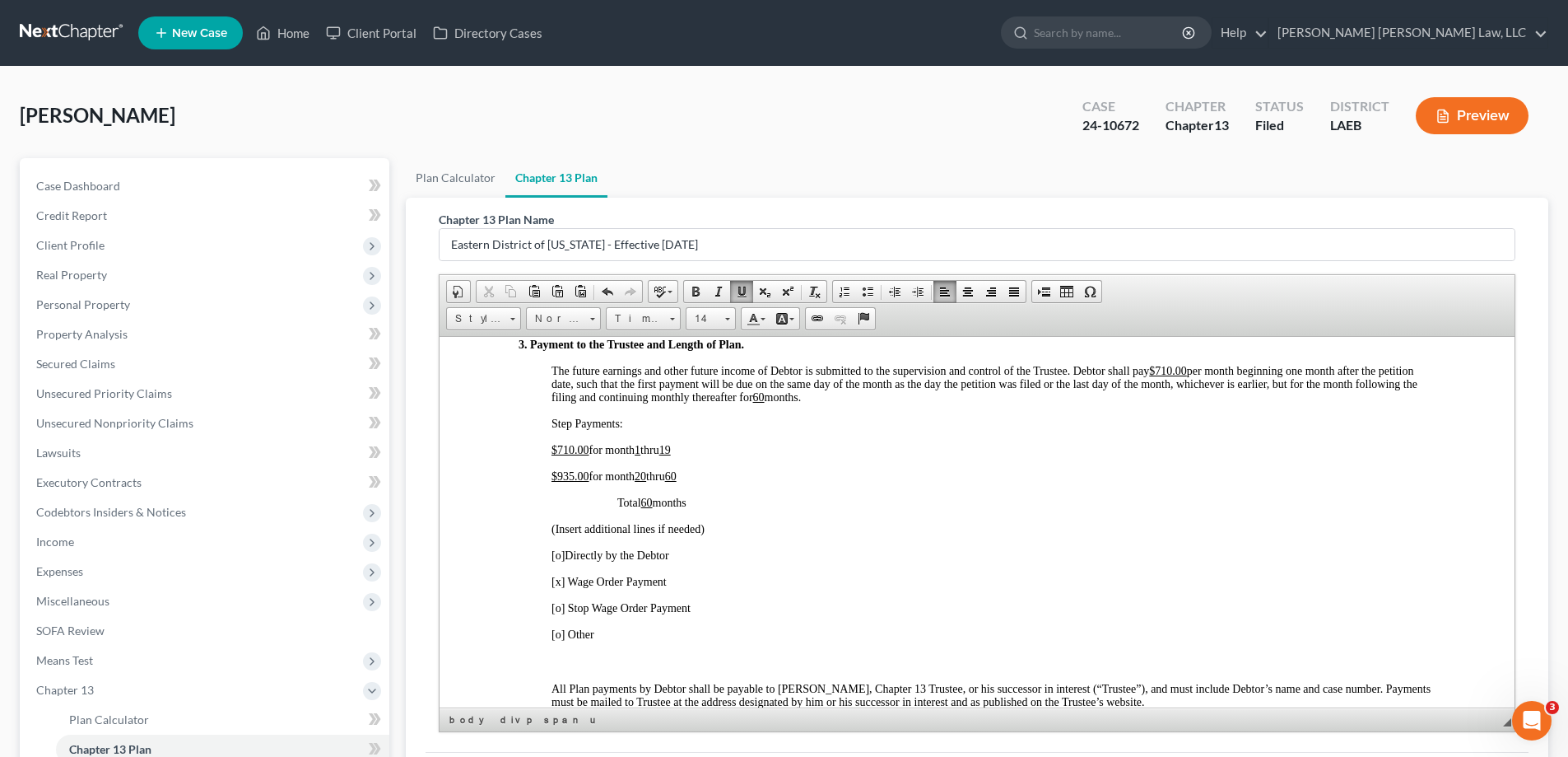
click at [755, 538] on div "3. Payment to the Trustee and Length of Plan. The future earnings and other fut…" at bounding box center [976, 770] width 917 height 866
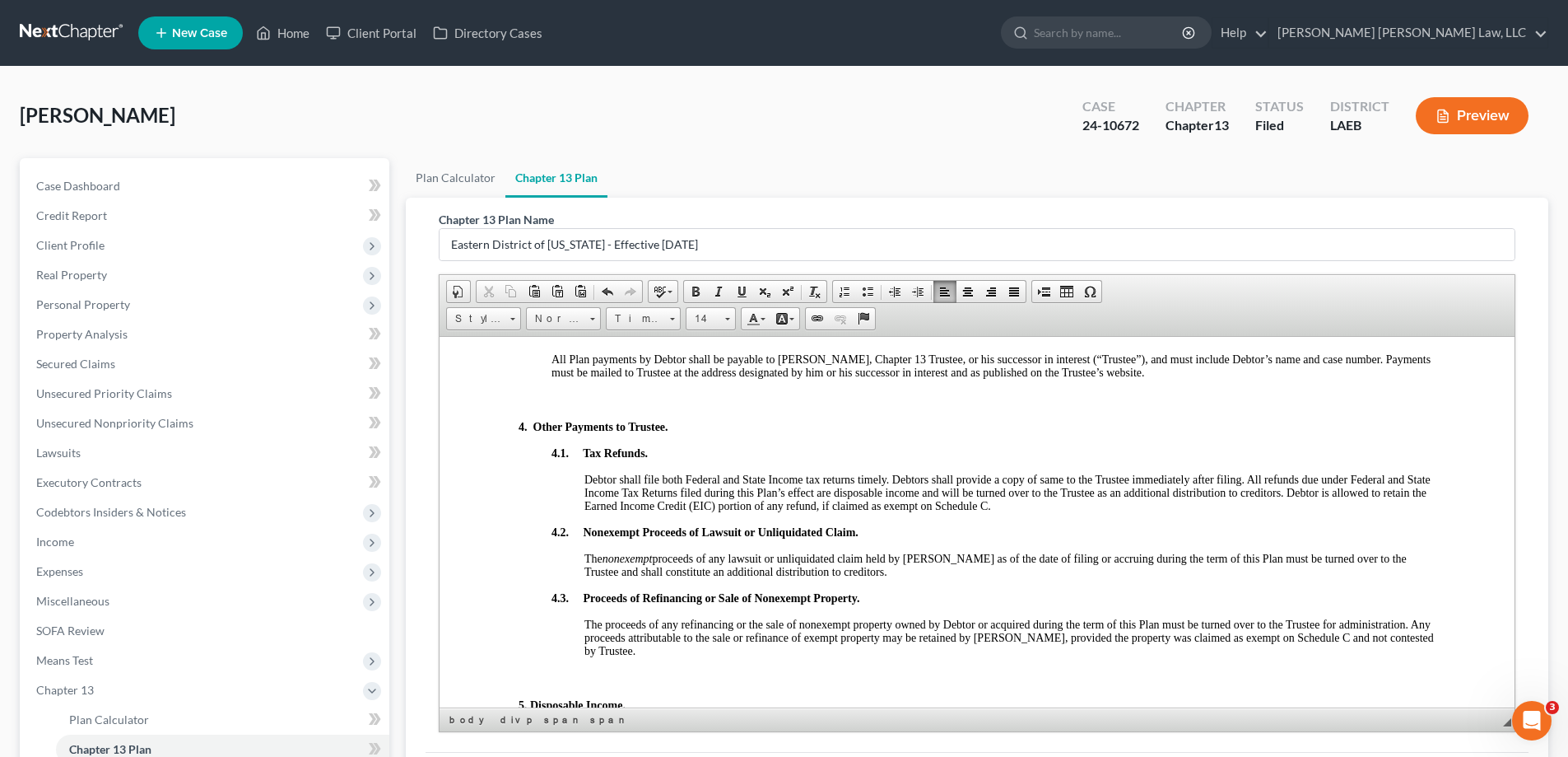
scroll to position [1482, 0]
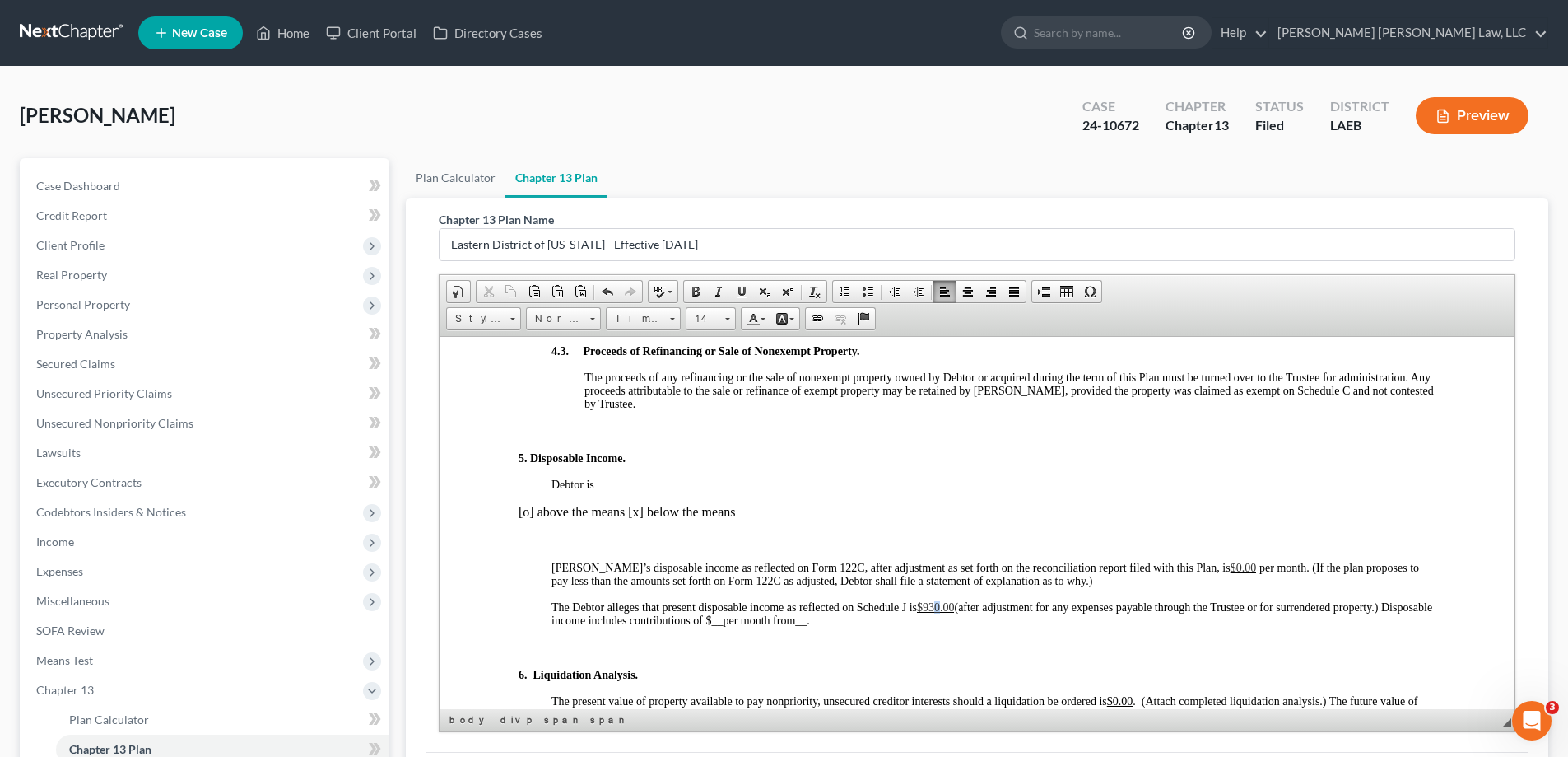
click at [934, 607] on span "$930.00" at bounding box center [936, 606] width 38 height 12
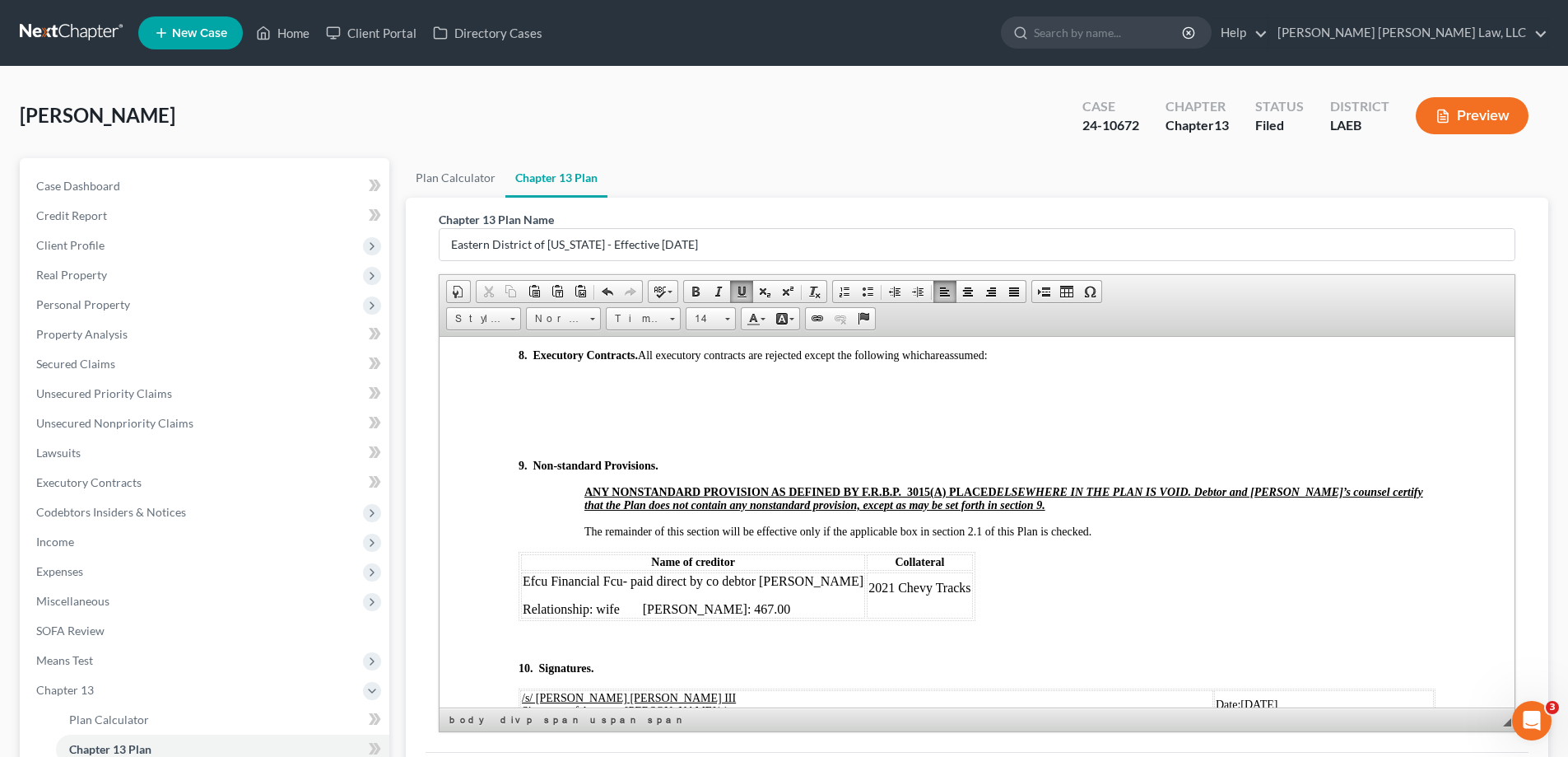
scroll to position [5928, 0]
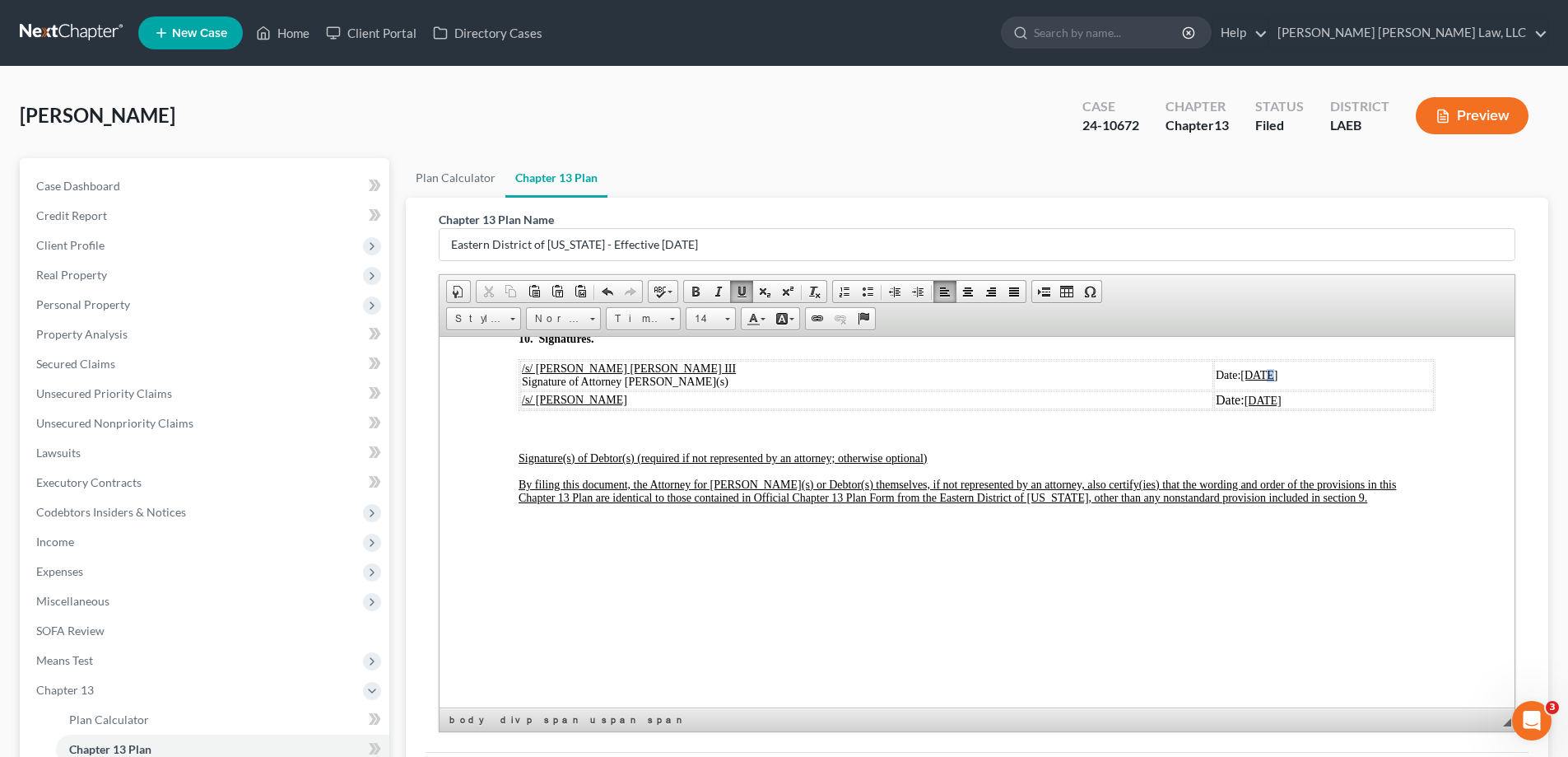
click at [1241, 380] on u "[DATE]" at bounding box center [1259, 374] width 37 height 12
click at [1244, 406] on u "[DATE]" at bounding box center [1263, 399] width 37 height 12
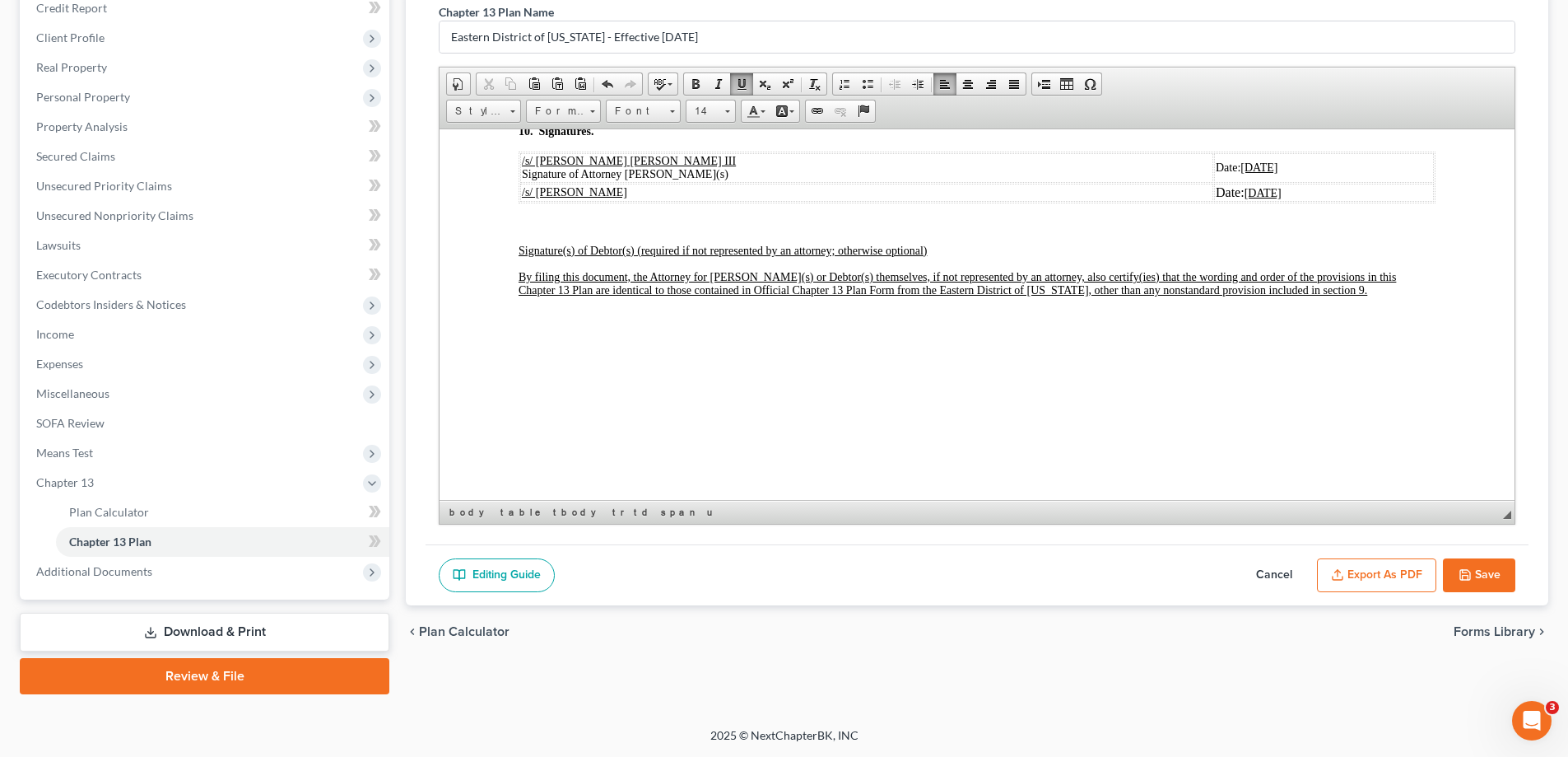
click at [1469, 579] on icon "button" at bounding box center [1465, 574] width 13 height 13
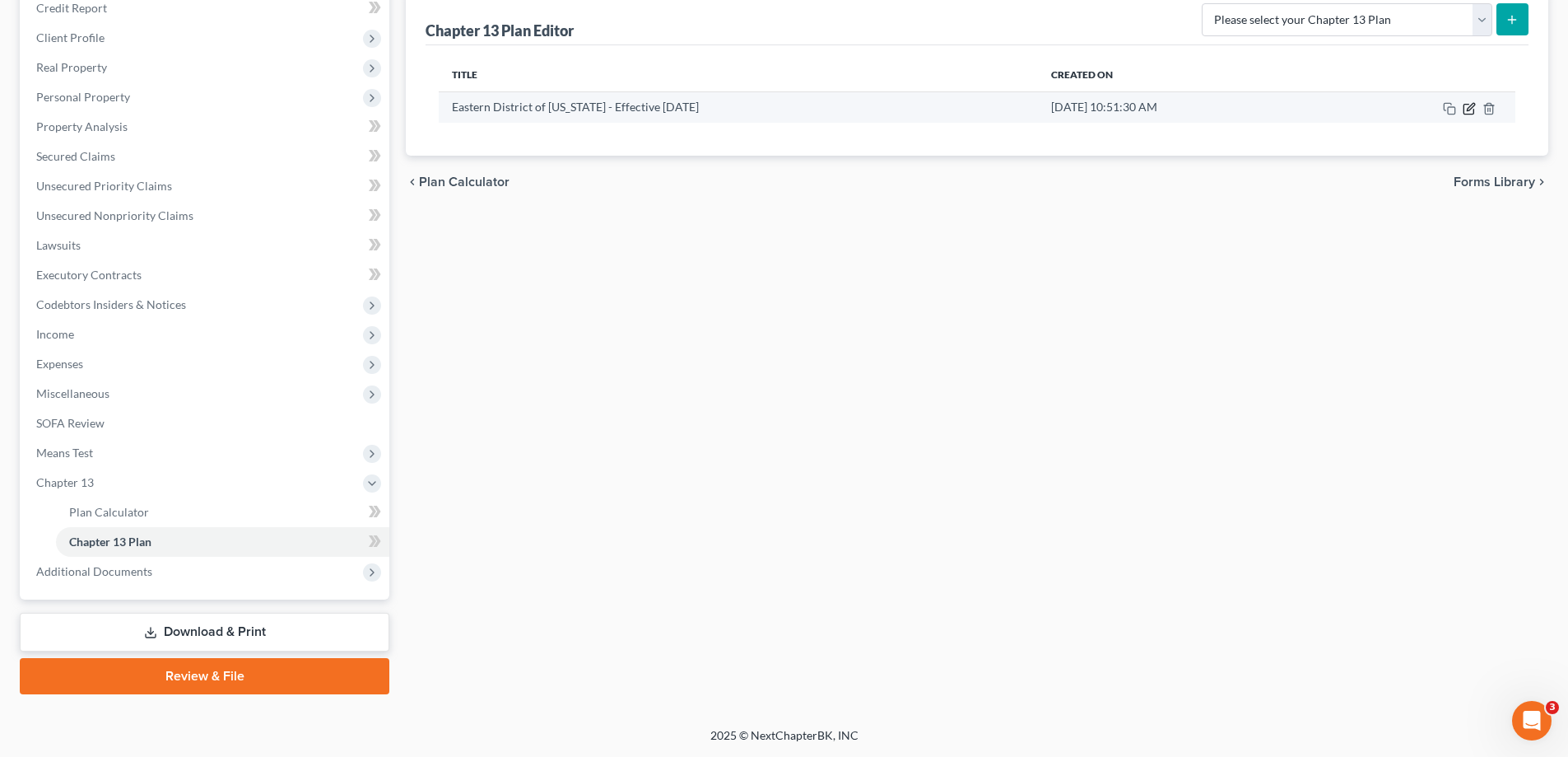
click at [1466, 113] on icon "button" at bounding box center [1468, 109] width 10 height 10
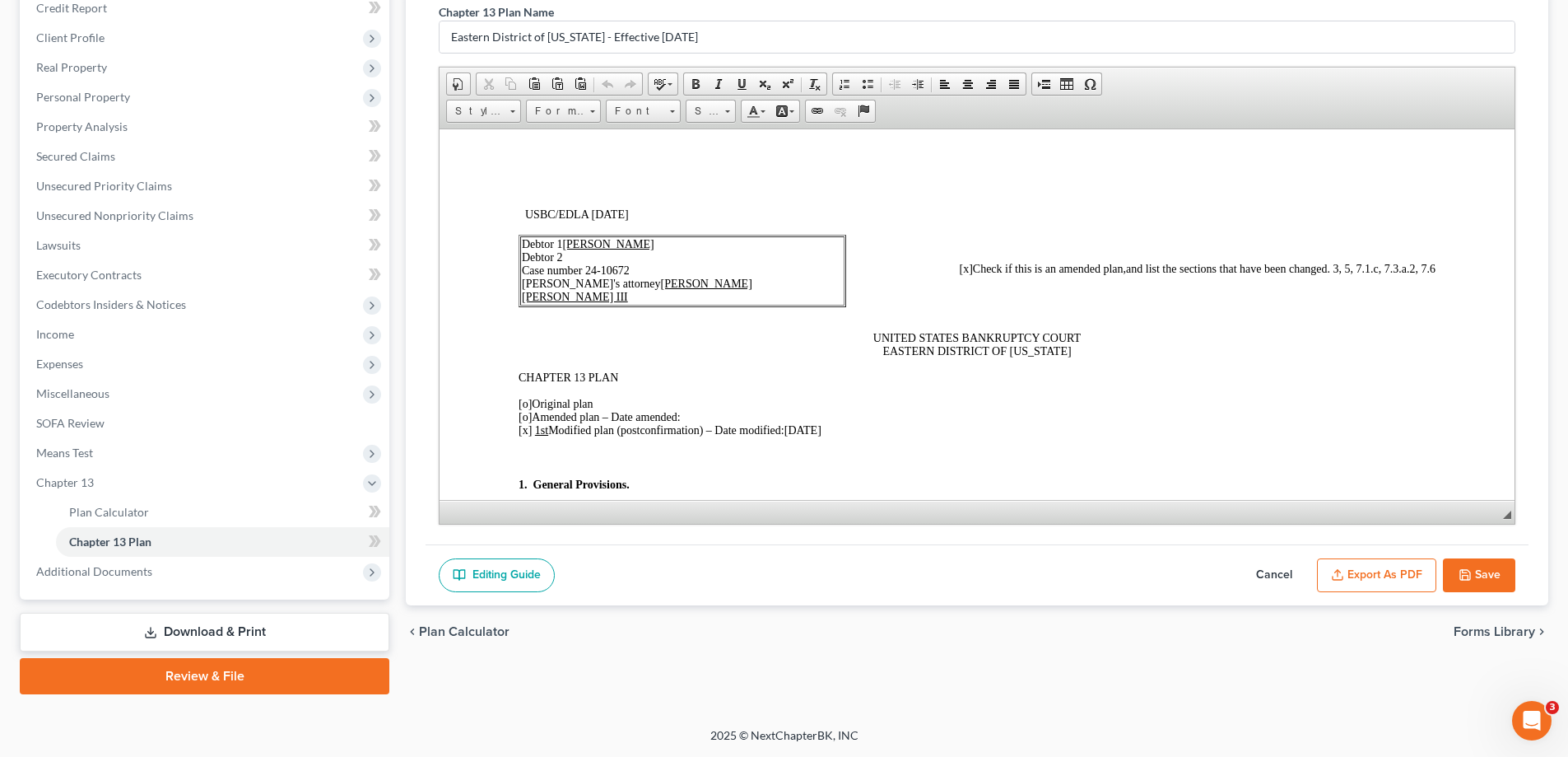
scroll to position [83, 0]
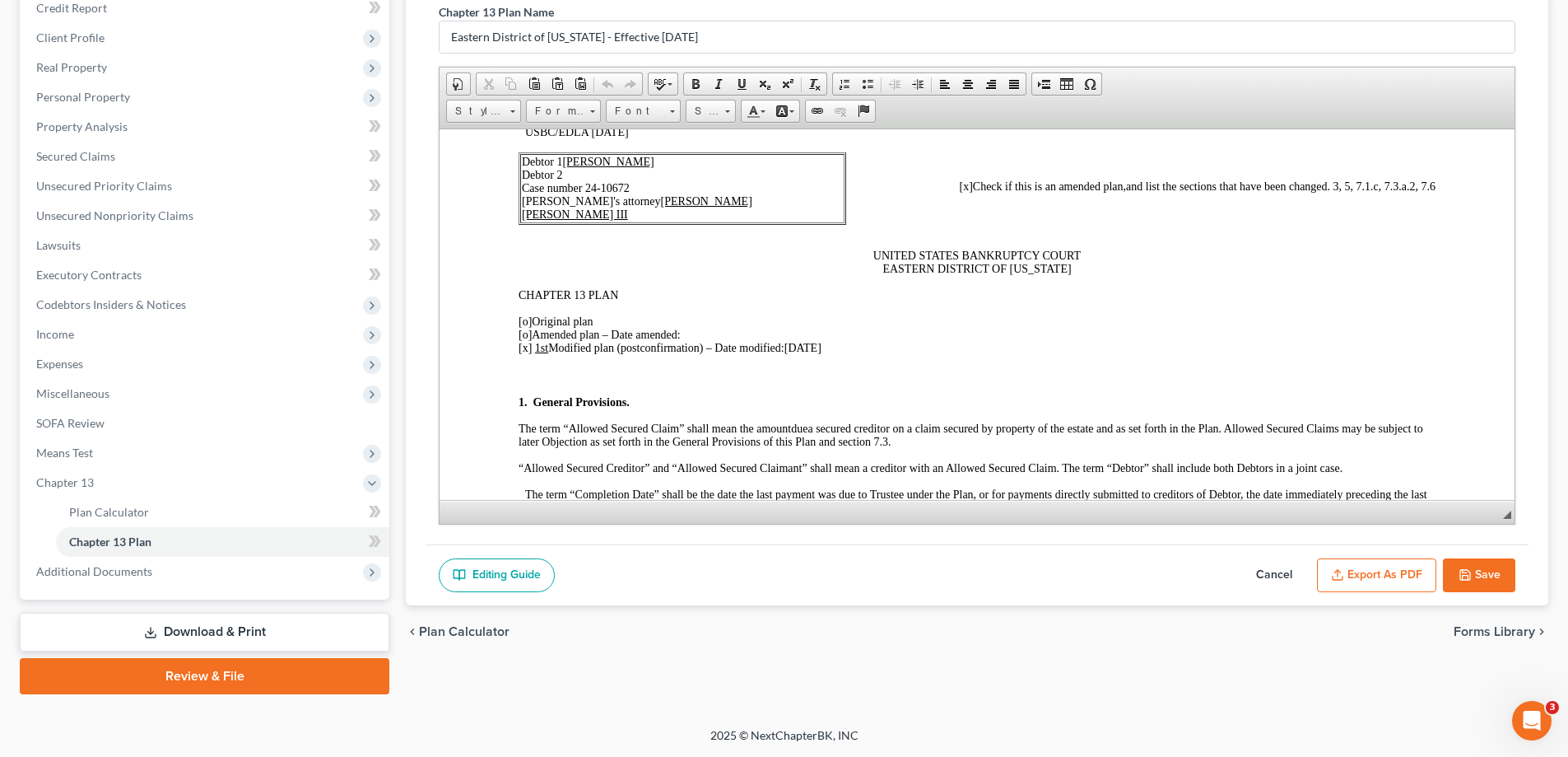
drag, startPoint x: 1430, startPoint y: 561, endPoint x: 1453, endPoint y: 559, distance: 23.1
click at [1431, 561] on button "Export as PDF" at bounding box center [1376, 575] width 120 height 34
click at [1459, 561] on button "Save" at bounding box center [1479, 575] width 72 height 34
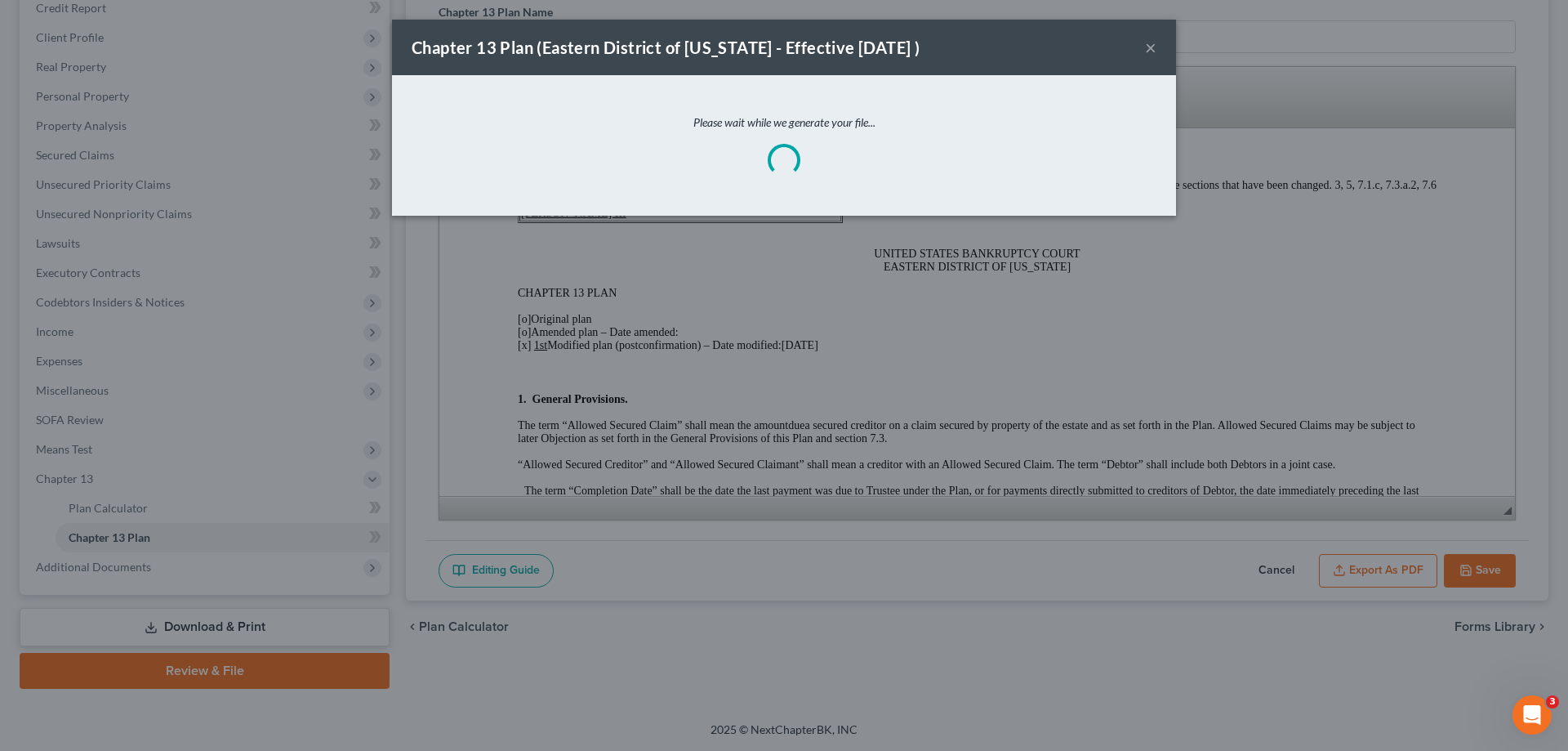
click at [1472, 577] on div "Chapter 13 Plan ([GEOGRAPHIC_DATA] of [US_STATE] - Effective [DATE] ) × Please …" at bounding box center [784, 376] width 1568 height 751
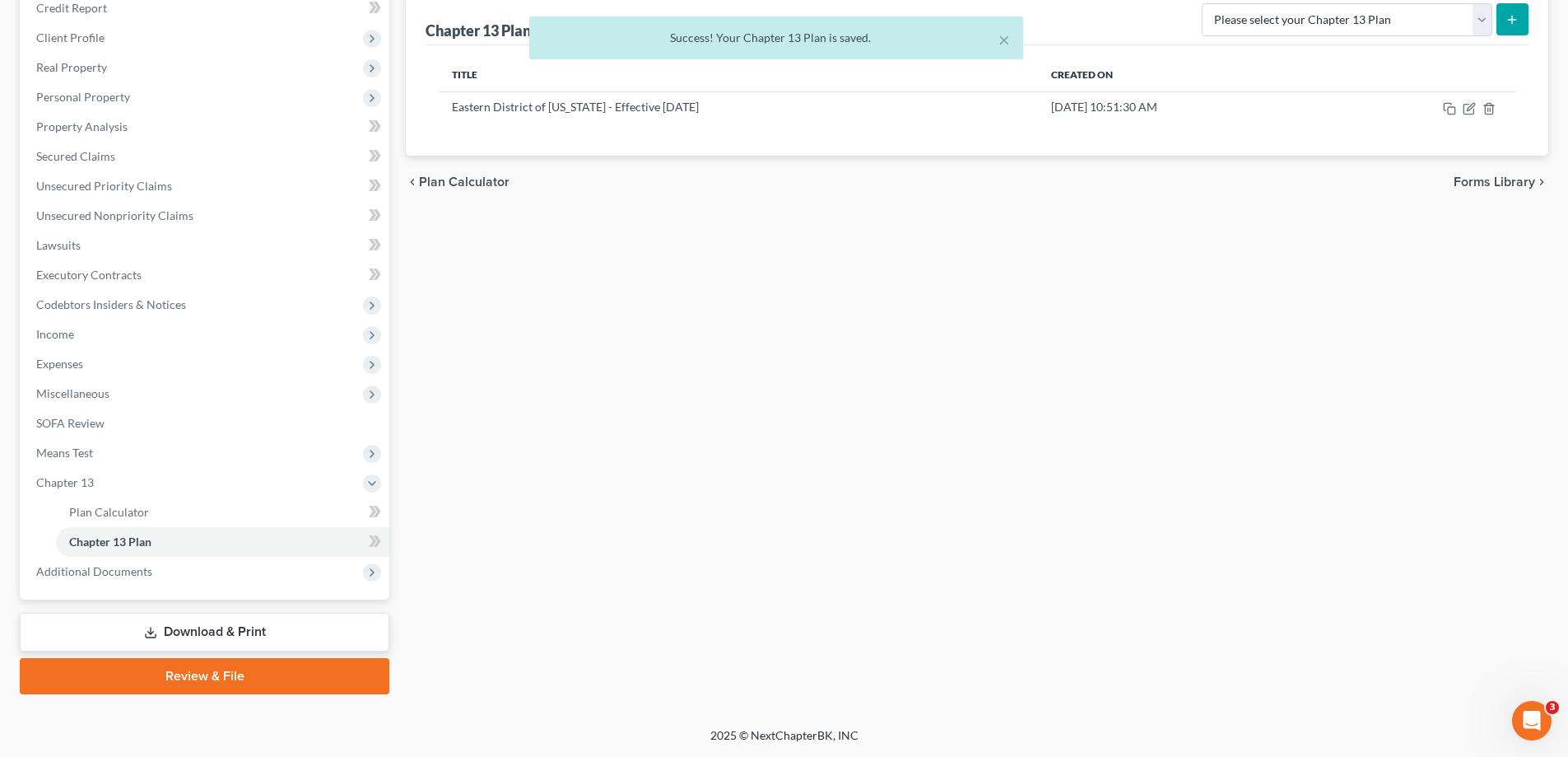
scroll to position [0, 0]
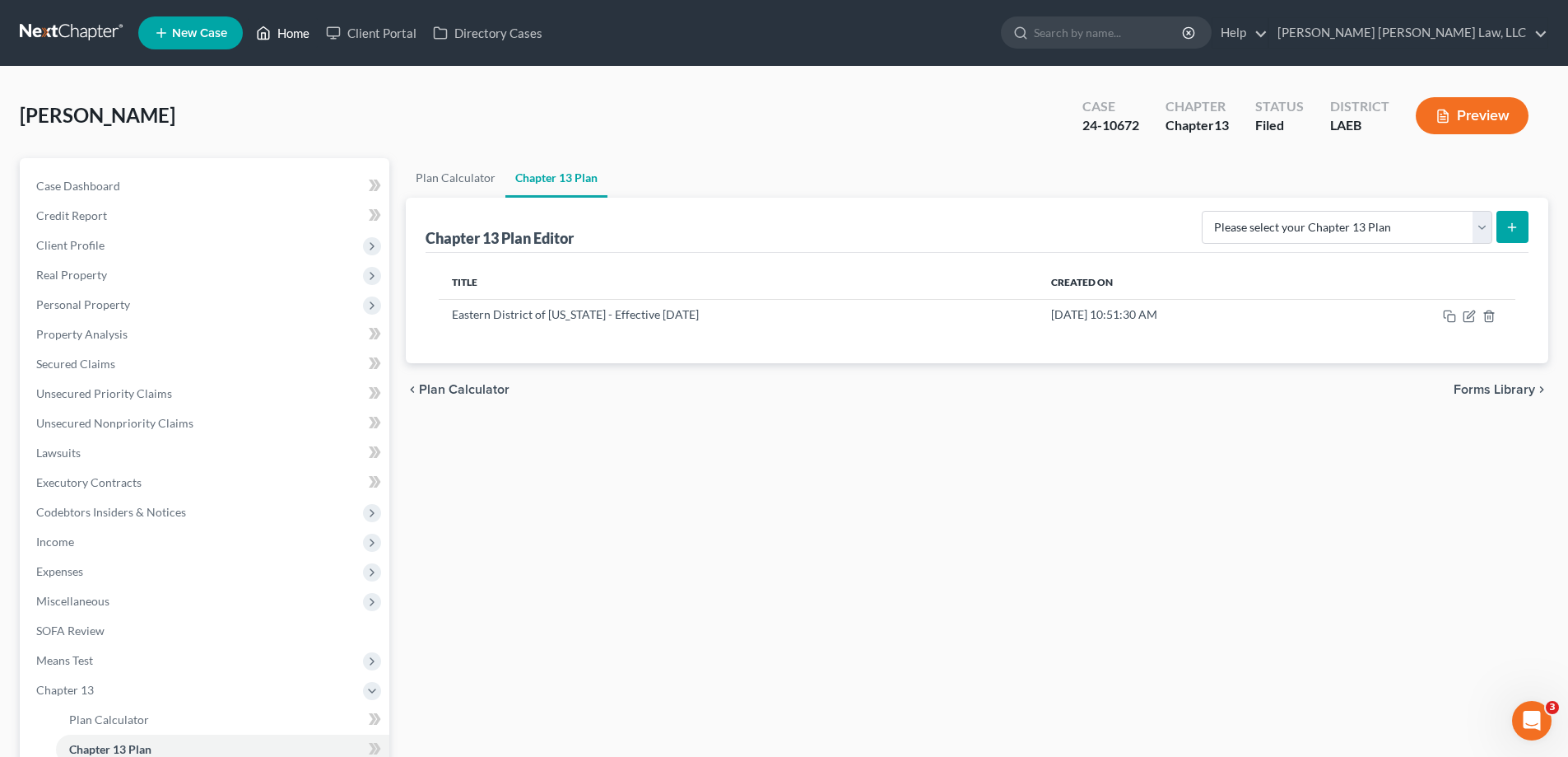
click at [294, 28] on link "Home" at bounding box center [282, 33] width 70 height 30
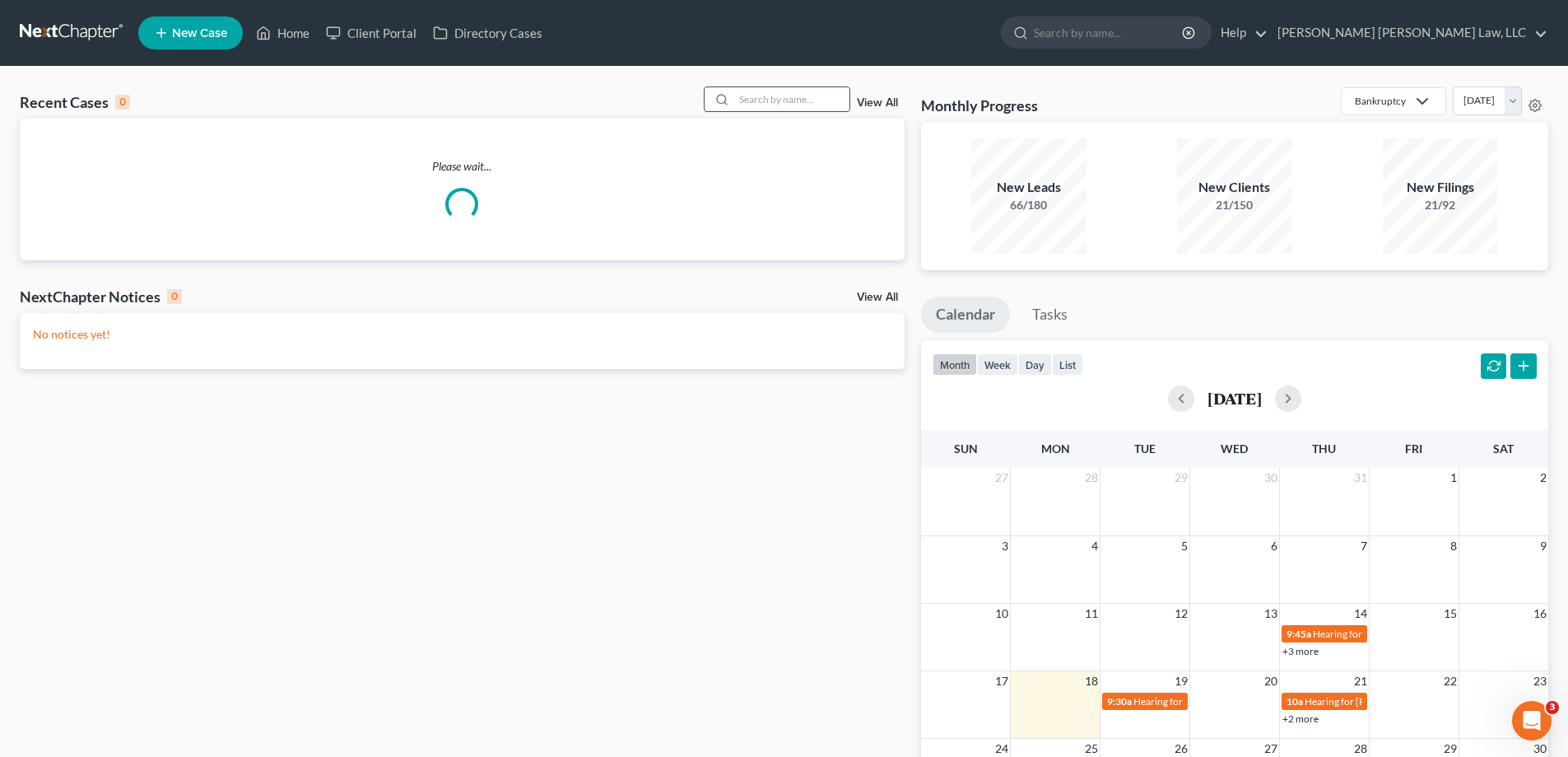
click at [817, 115] on div "Recent Cases 0 View All" at bounding box center [462, 102] width 885 height 32
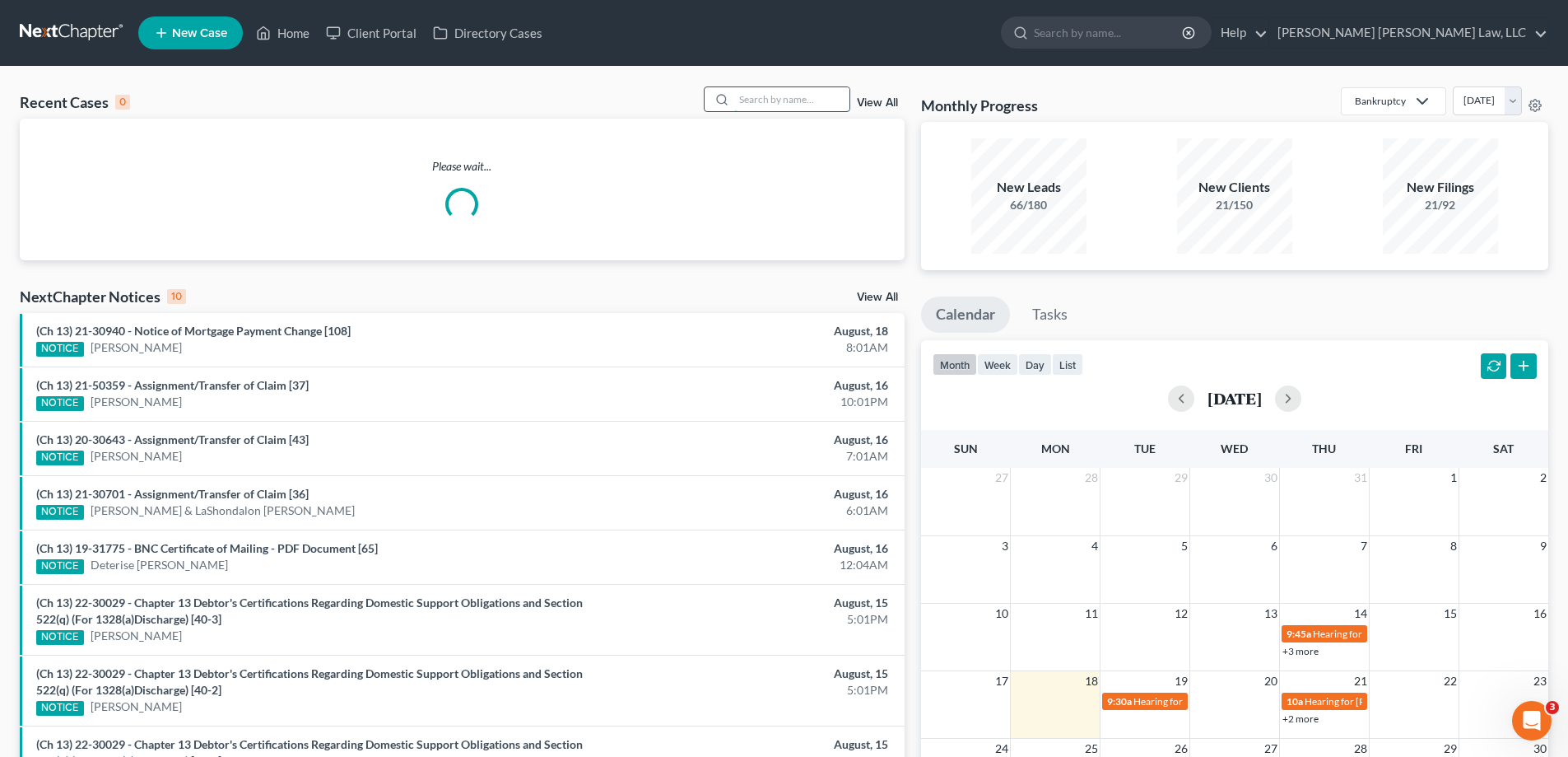
click at [806, 106] on input "search" at bounding box center [792, 99] width 115 height 24
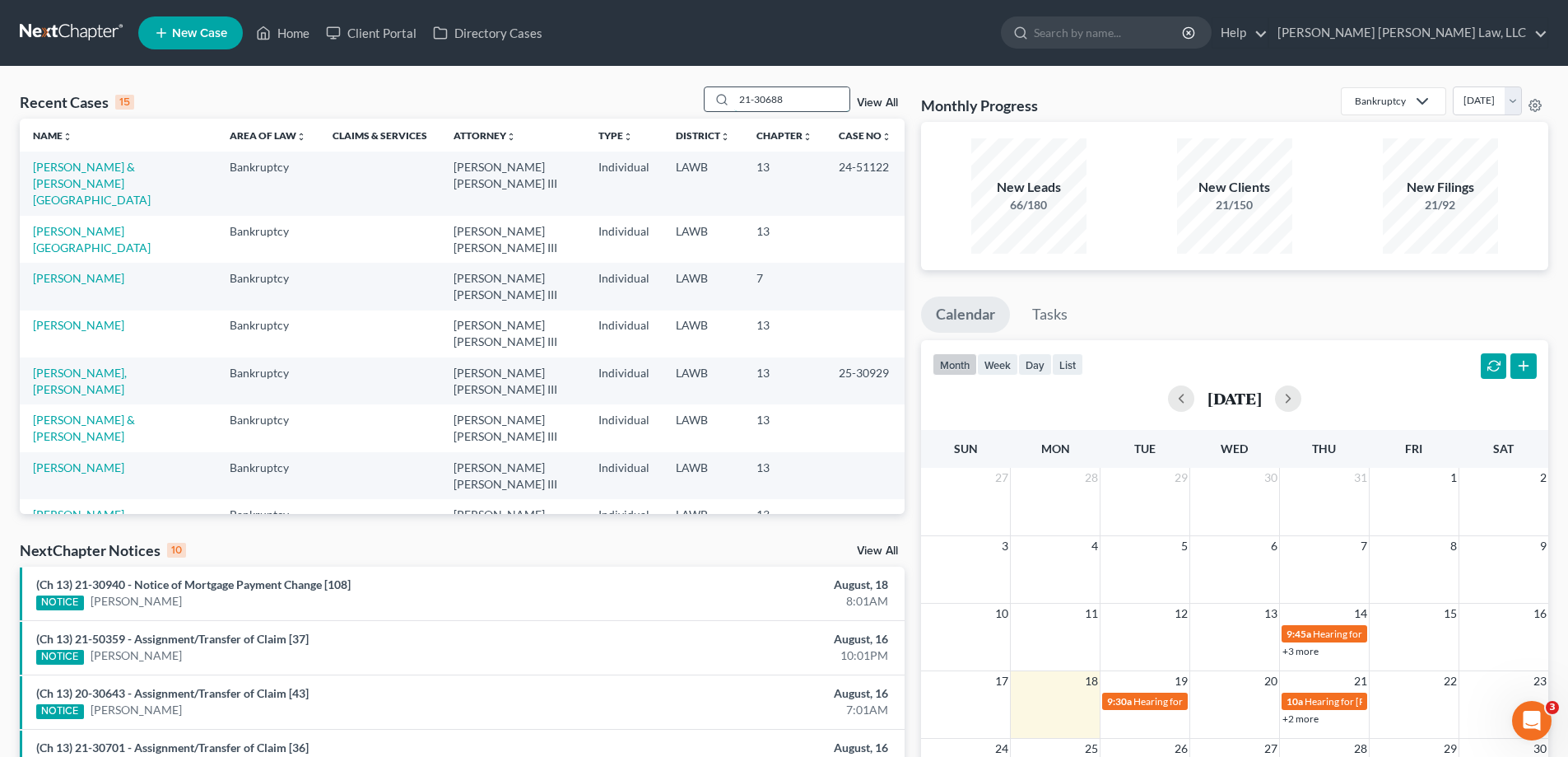
type input "21-30688"
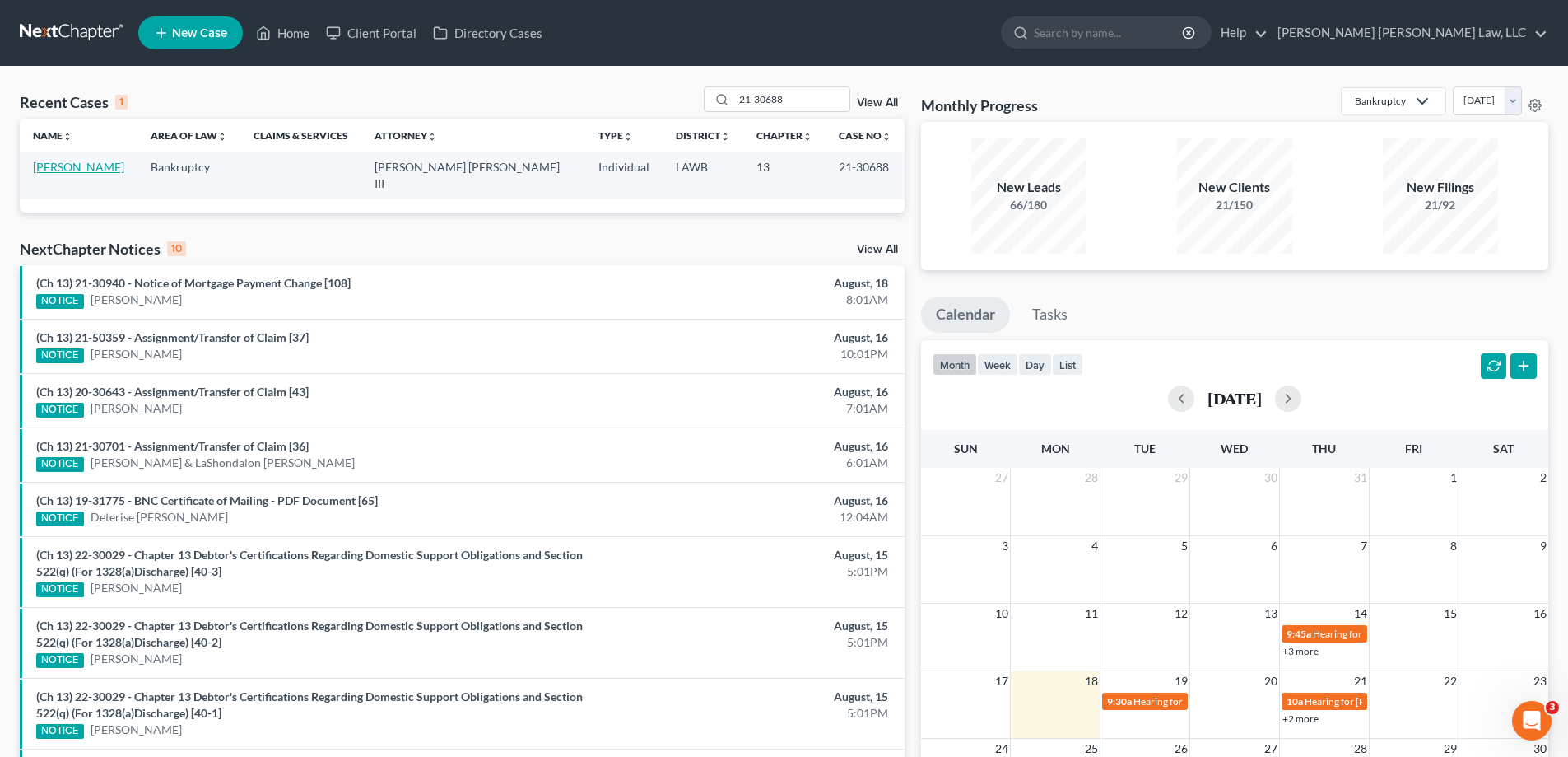
click at [99, 163] on link "[PERSON_NAME]" at bounding box center [79, 166] width 92 height 14
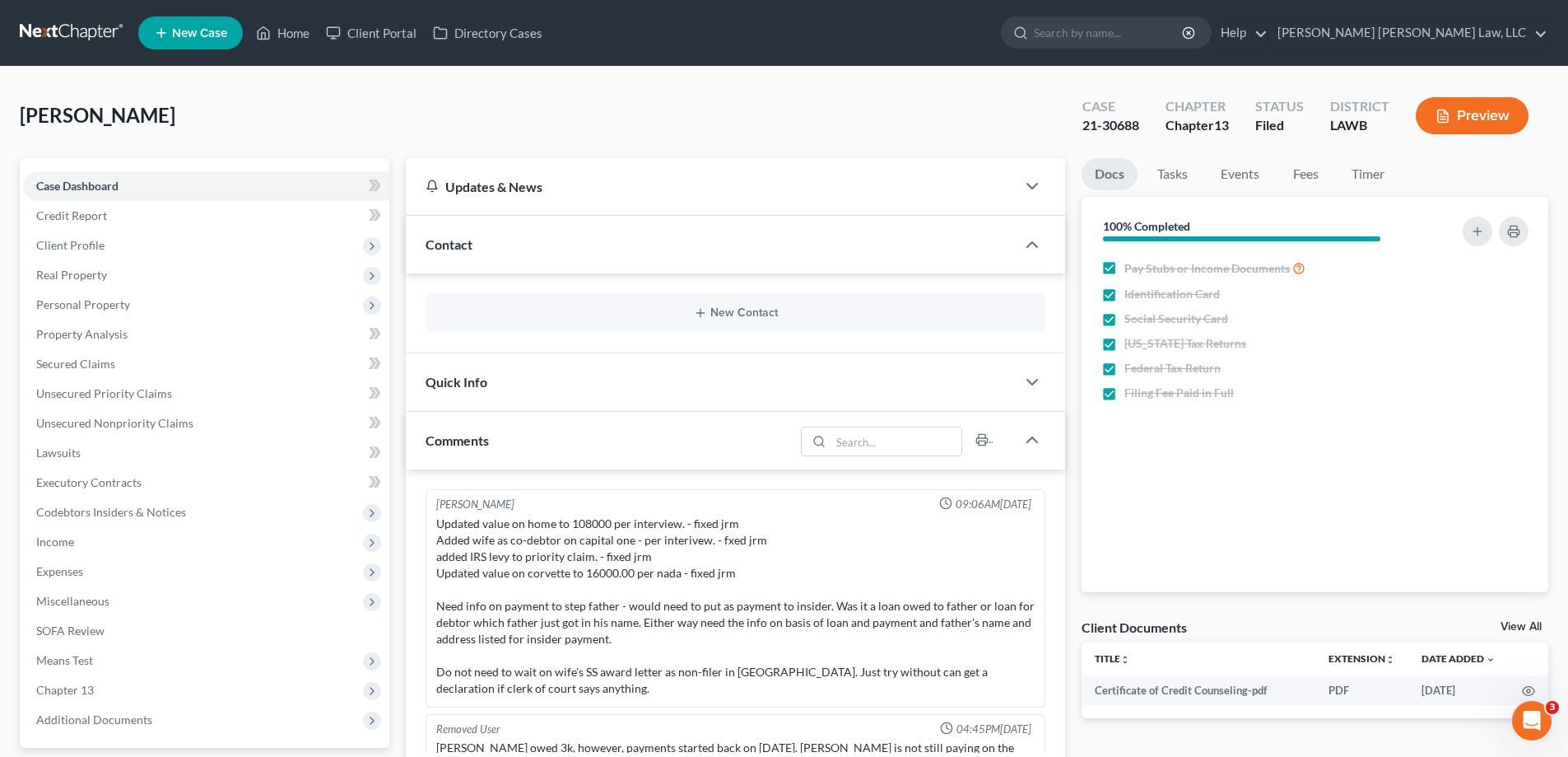
scroll to position [199, 0]
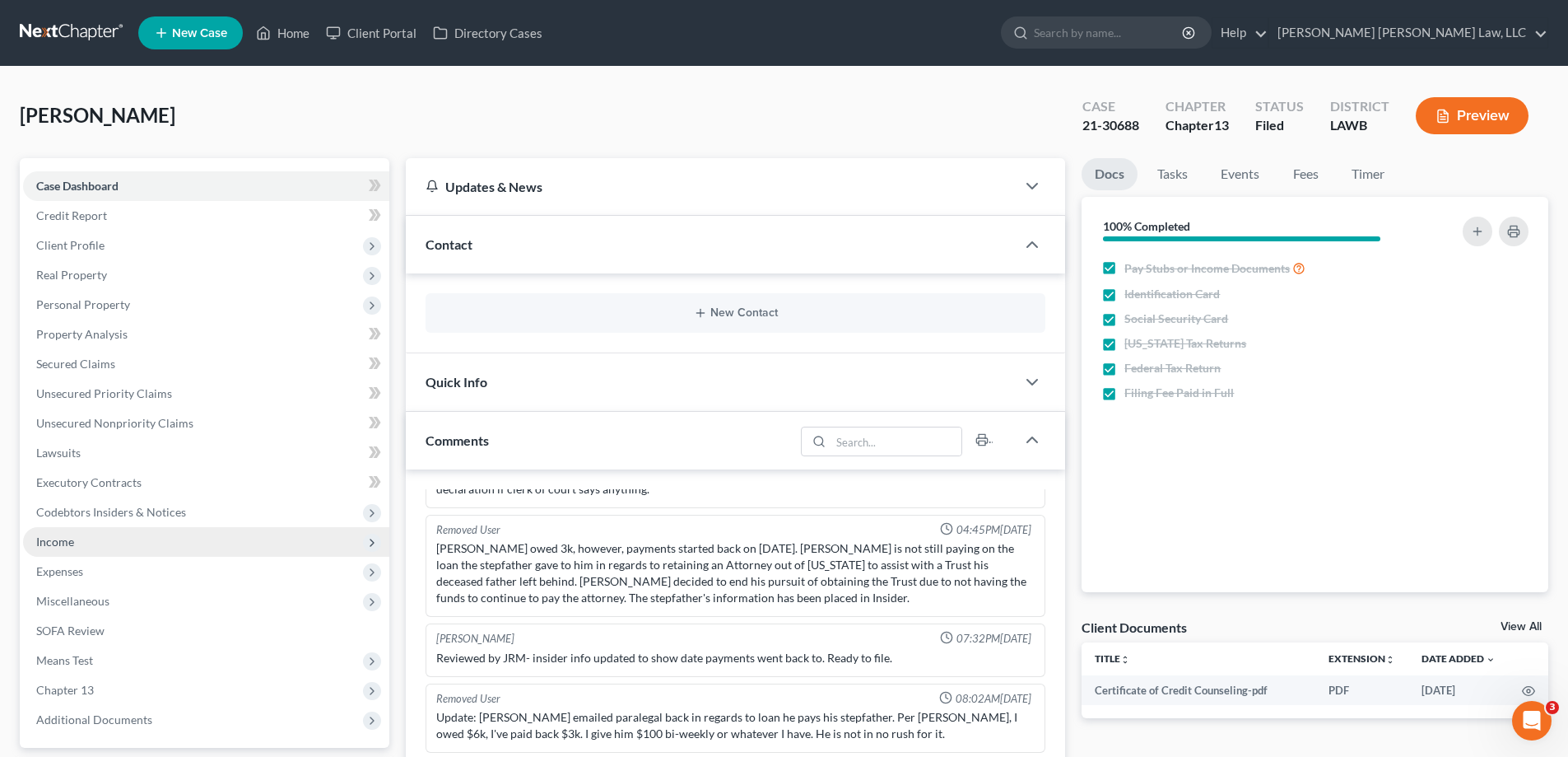
click at [121, 545] on span "Income" at bounding box center [206, 542] width 366 height 30
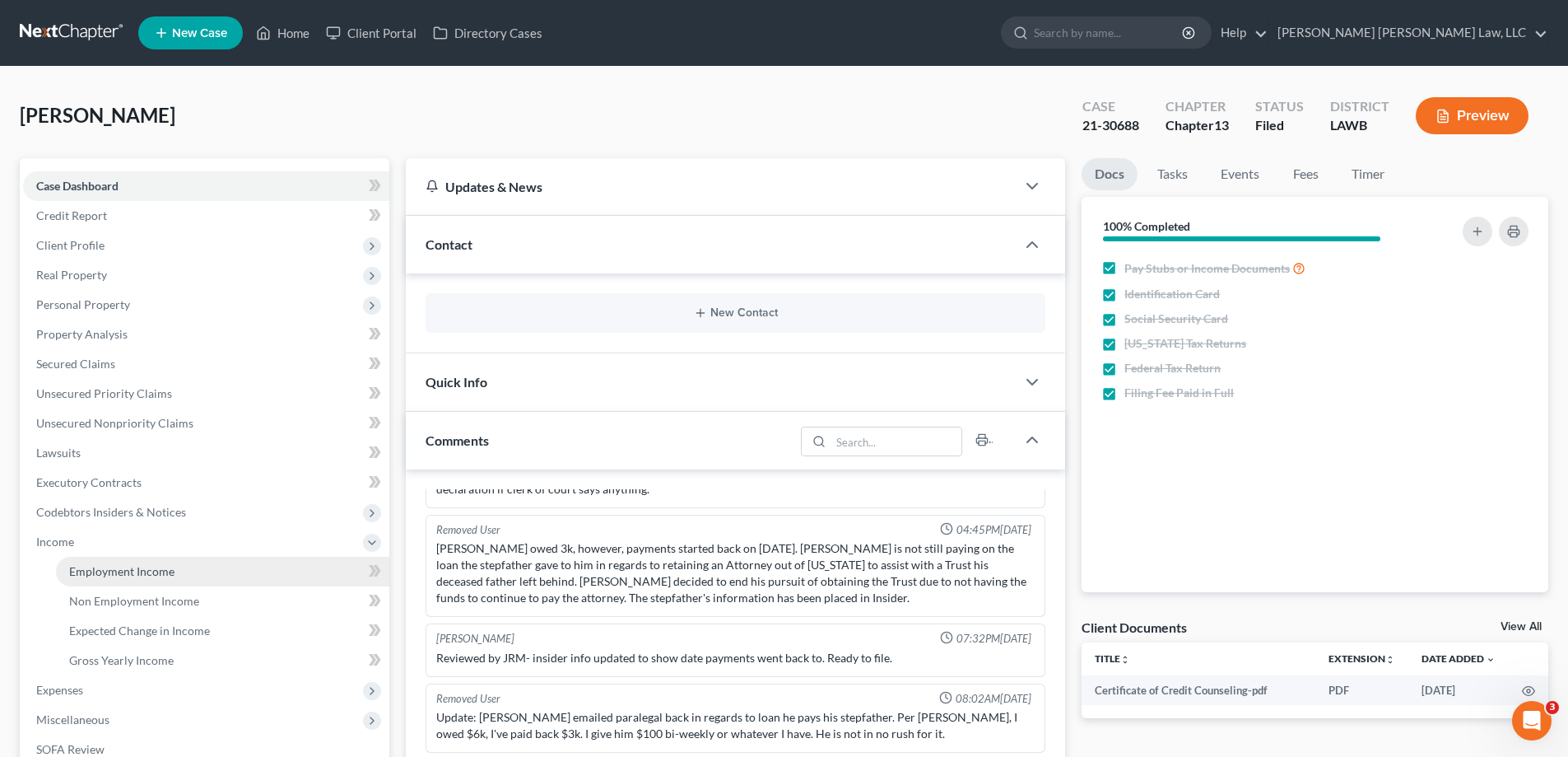
click at [128, 564] on span "Employment Income" at bounding box center [122, 571] width 106 height 14
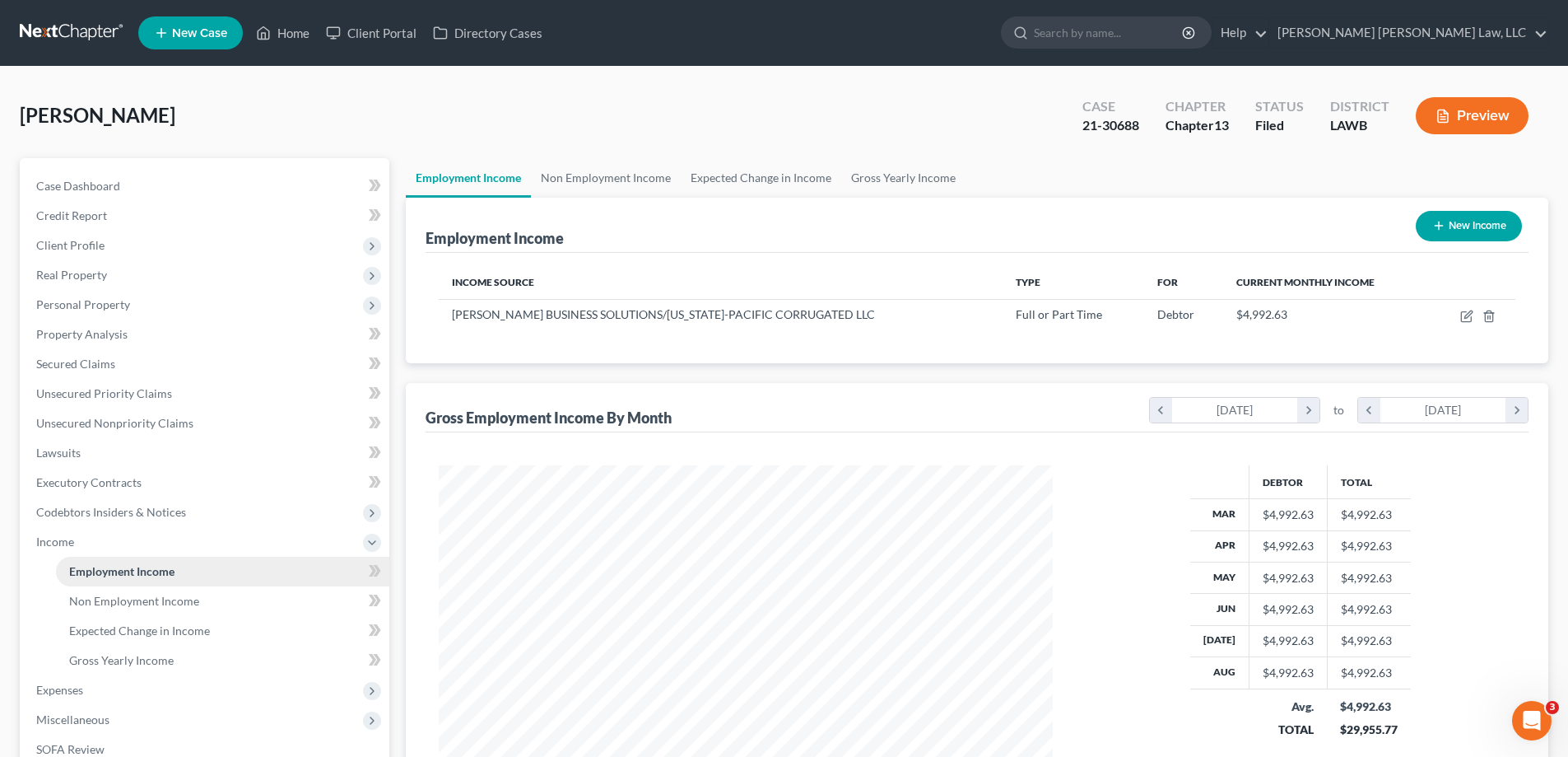
scroll to position [307, 647]
